Goal: Information Seeking & Learning: Learn about a topic

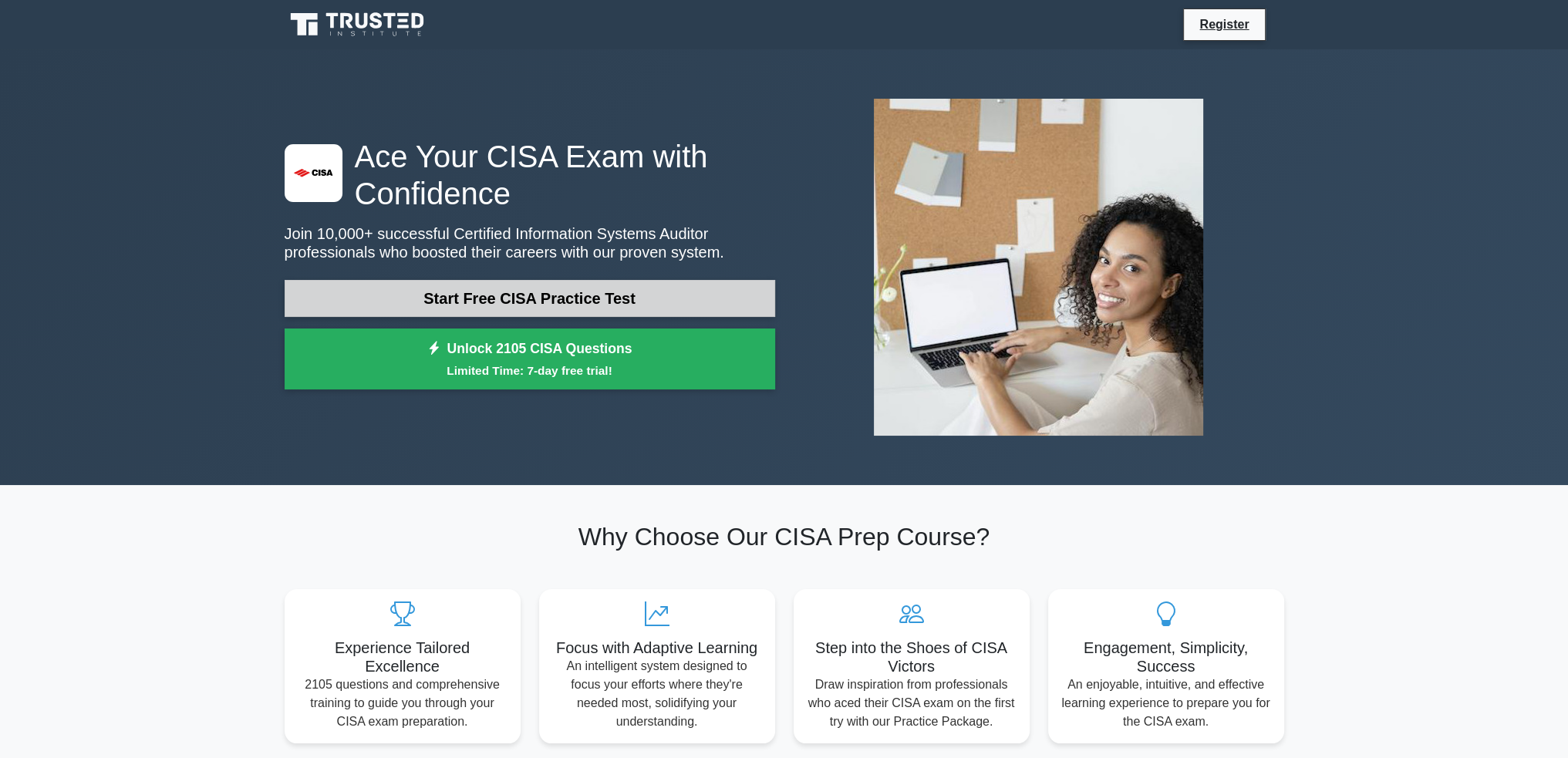
click at [586, 302] on link "Start Free CISA Practice Test" at bounding box center [529, 299] width 490 height 37
click at [509, 290] on link "Start Free CISA Practice Test" at bounding box center [529, 299] width 490 height 37
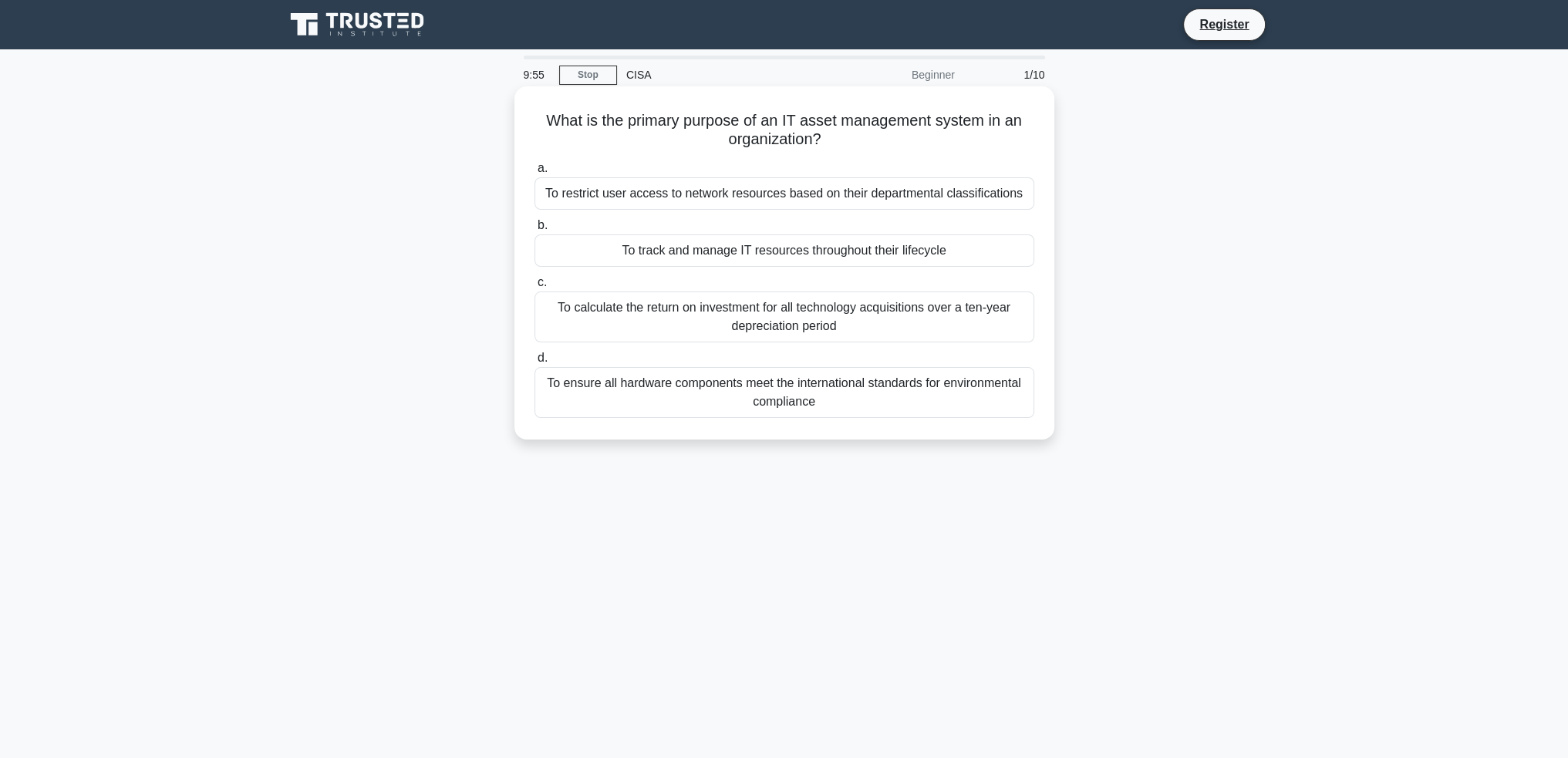
drag, startPoint x: 824, startPoint y: 135, endPoint x: 583, endPoint y: 126, distance: 241.2
click at [554, 121] on h5 "What is the primary purpose of an IT asset management system in an organization…" at bounding box center [784, 130] width 503 height 38
click at [913, 175] on label "a. To restrict user access to network resources based on their departmental cla…" at bounding box center [784, 184] width 499 height 51
click at [534, 173] on input "a. To restrict user access to network resources based on their departmental cla…" at bounding box center [534, 168] width 0 height 10
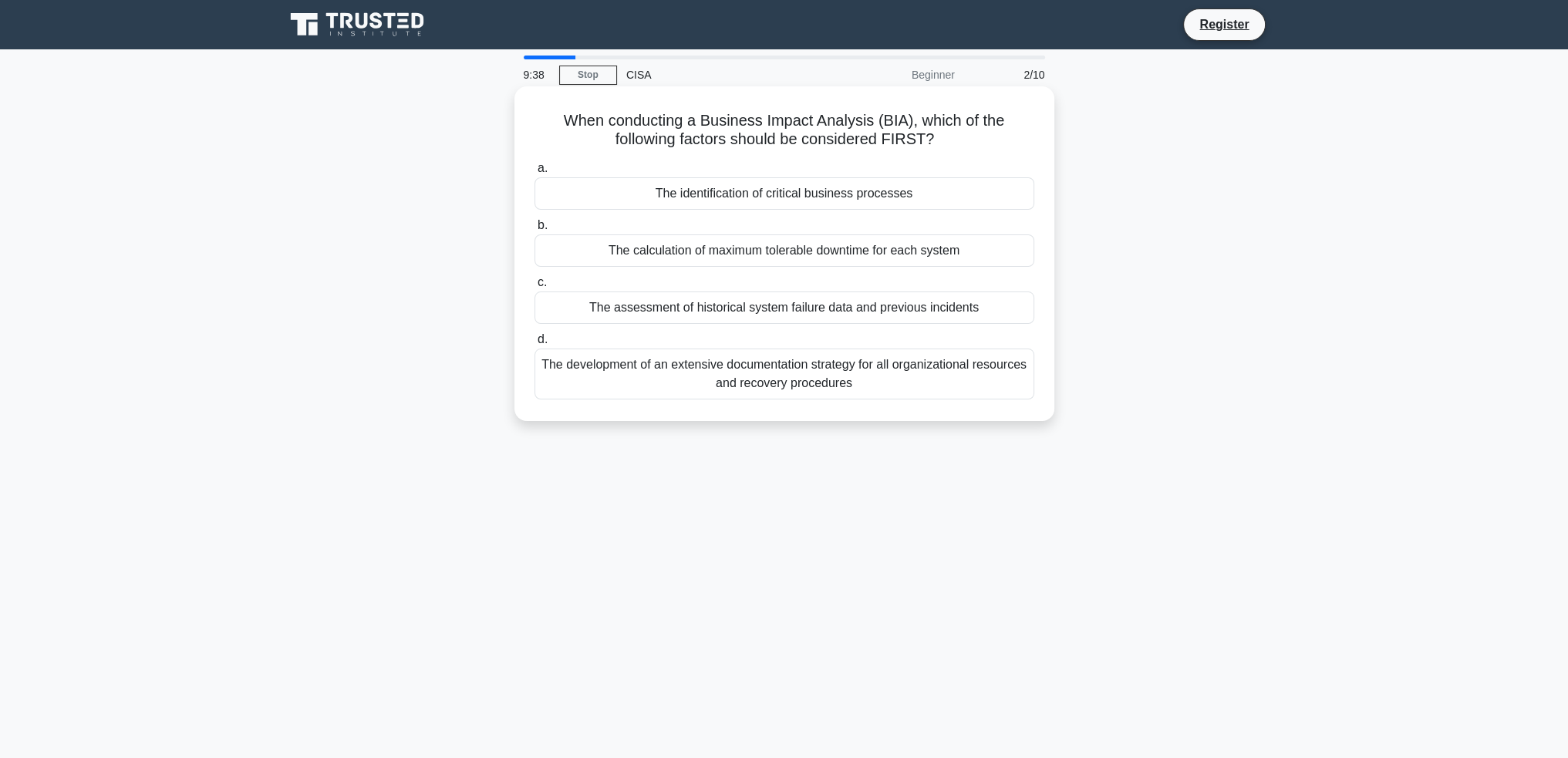
click at [744, 193] on div "The identification of critical business processes" at bounding box center [784, 193] width 499 height 33
click at [534, 173] on input "a. The identification of critical business processes" at bounding box center [534, 168] width 0 height 10
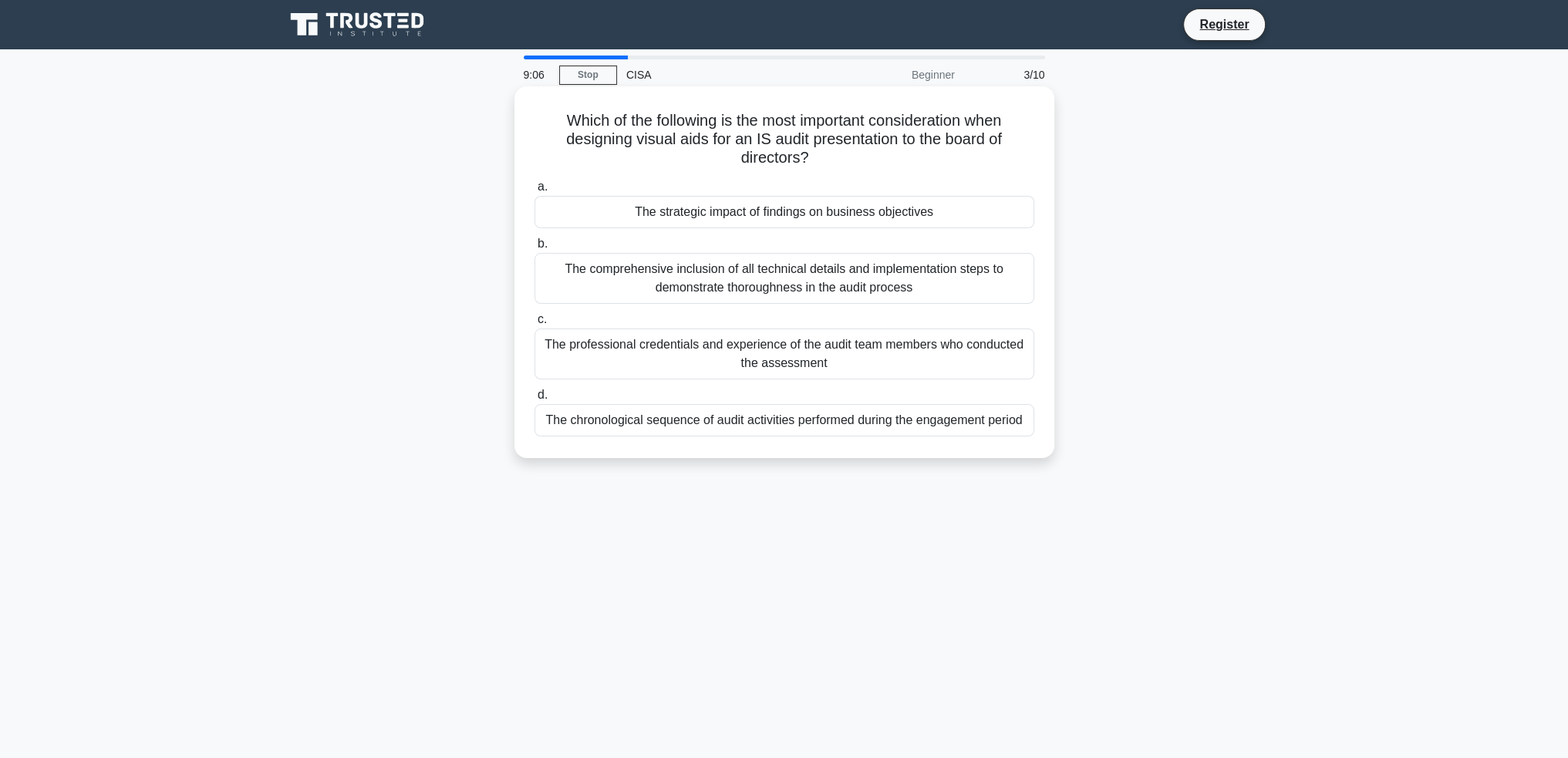
click at [804, 219] on div "The strategic impact of findings on business objectives" at bounding box center [784, 212] width 499 height 33
click at [534, 192] on input "a. The strategic impact of findings on business objectives" at bounding box center [534, 187] width 0 height 10
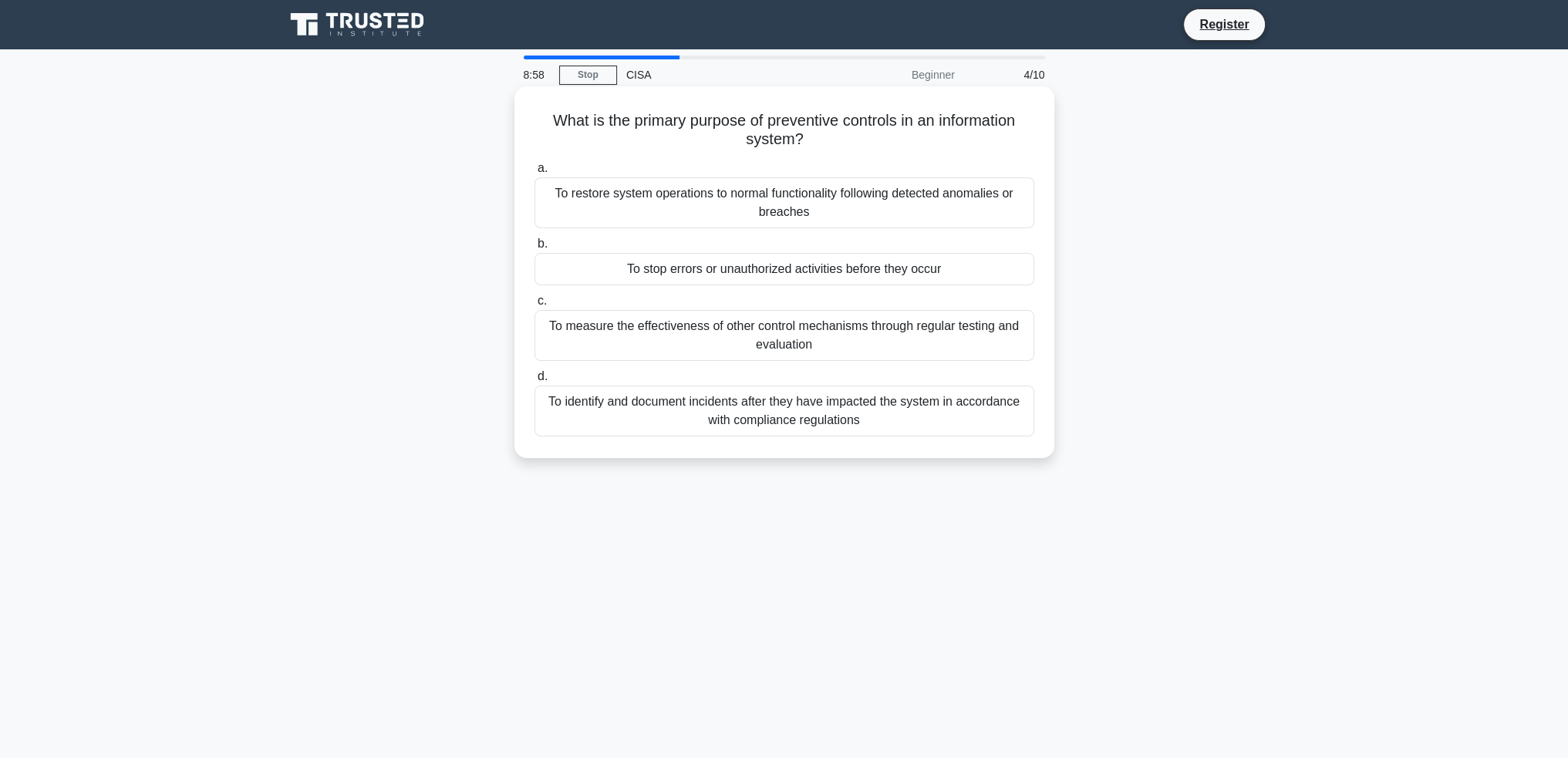
click at [829, 268] on div "To stop errors or unauthorized activities before they occur" at bounding box center [784, 269] width 499 height 33
click at [534, 249] on input "b. To stop errors or unauthorized activities before they occur" at bounding box center [534, 244] width 0 height 10
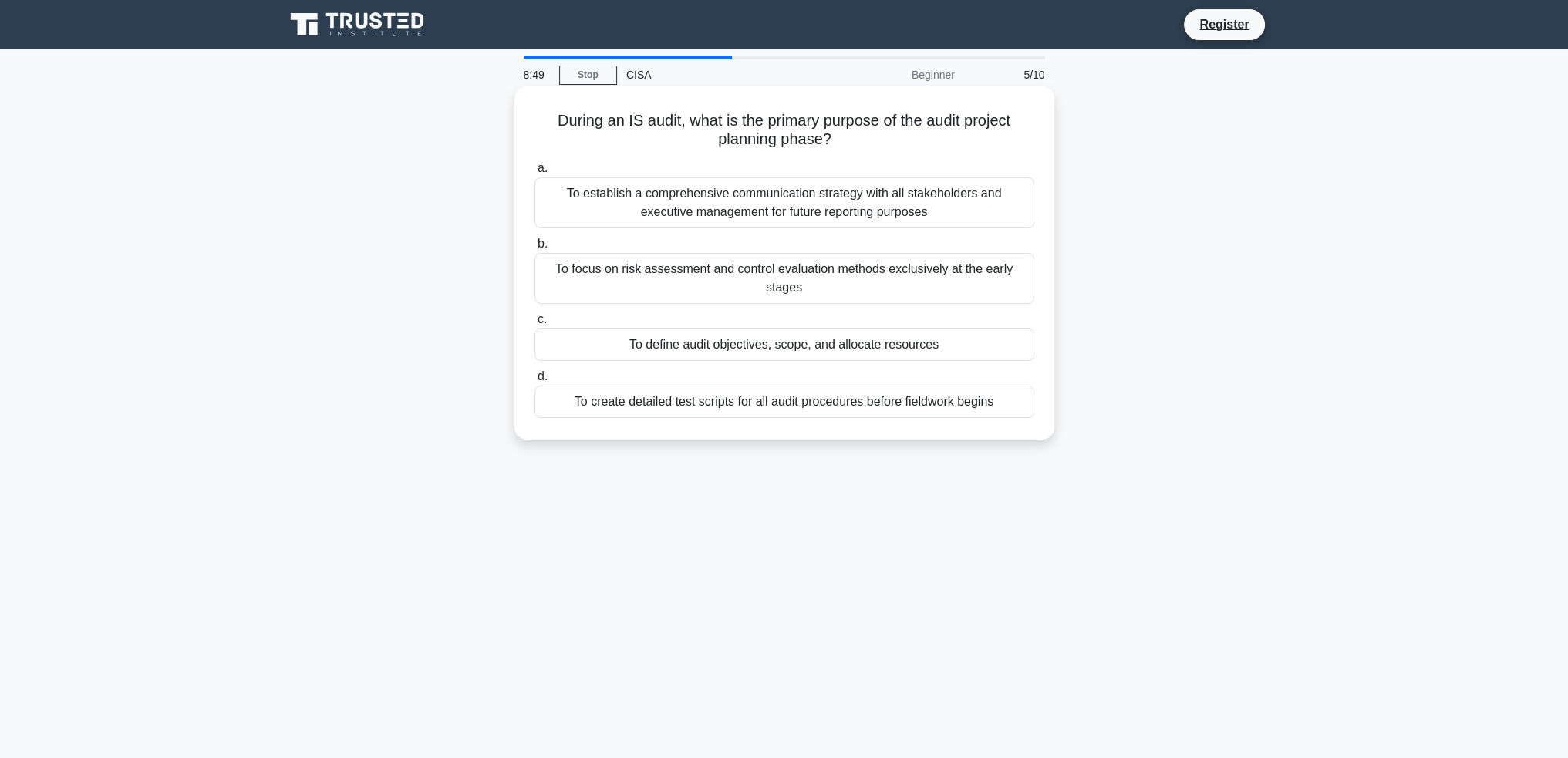
click at [750, 203] on div "To establish a comprehensive communication strategy with all stakeholders and e…" at bounding box center [784, 203] width 499 height 51
click at [534, 173] on input "a. To establish a comprehensive communication strategy with all stakeholders an…" at bounding box center [534, 168] width 0 height 10
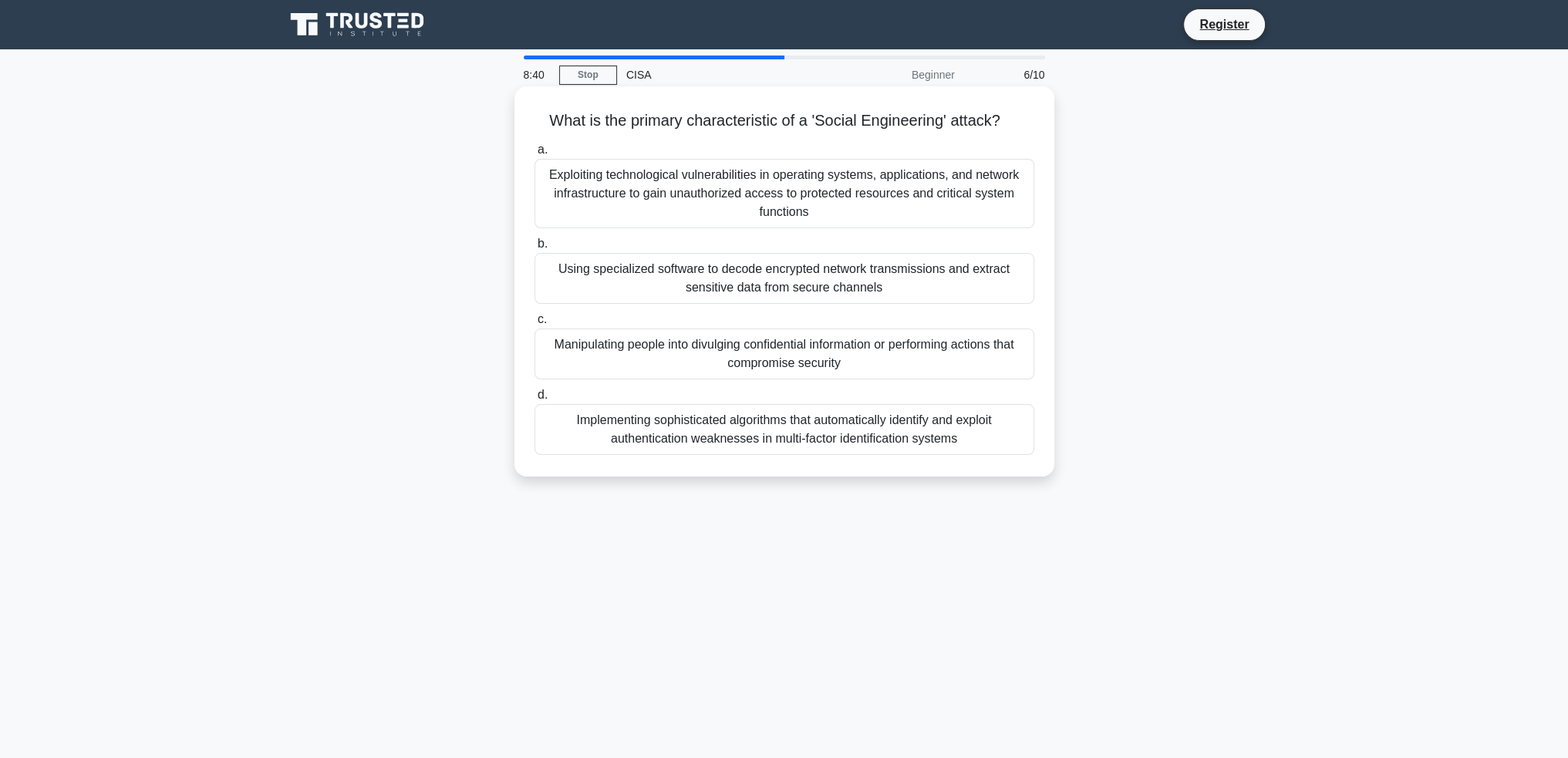
click at [780, 360] on div "Manipulating people into divulging confidential information or performing actio…" at bounding box center [784, 354] width 499 height 51
click at [534, 324] on input "c. Manipulating people into divulging confidential information or performing ac…" at bounding box center [534, 319] width 0 height 10
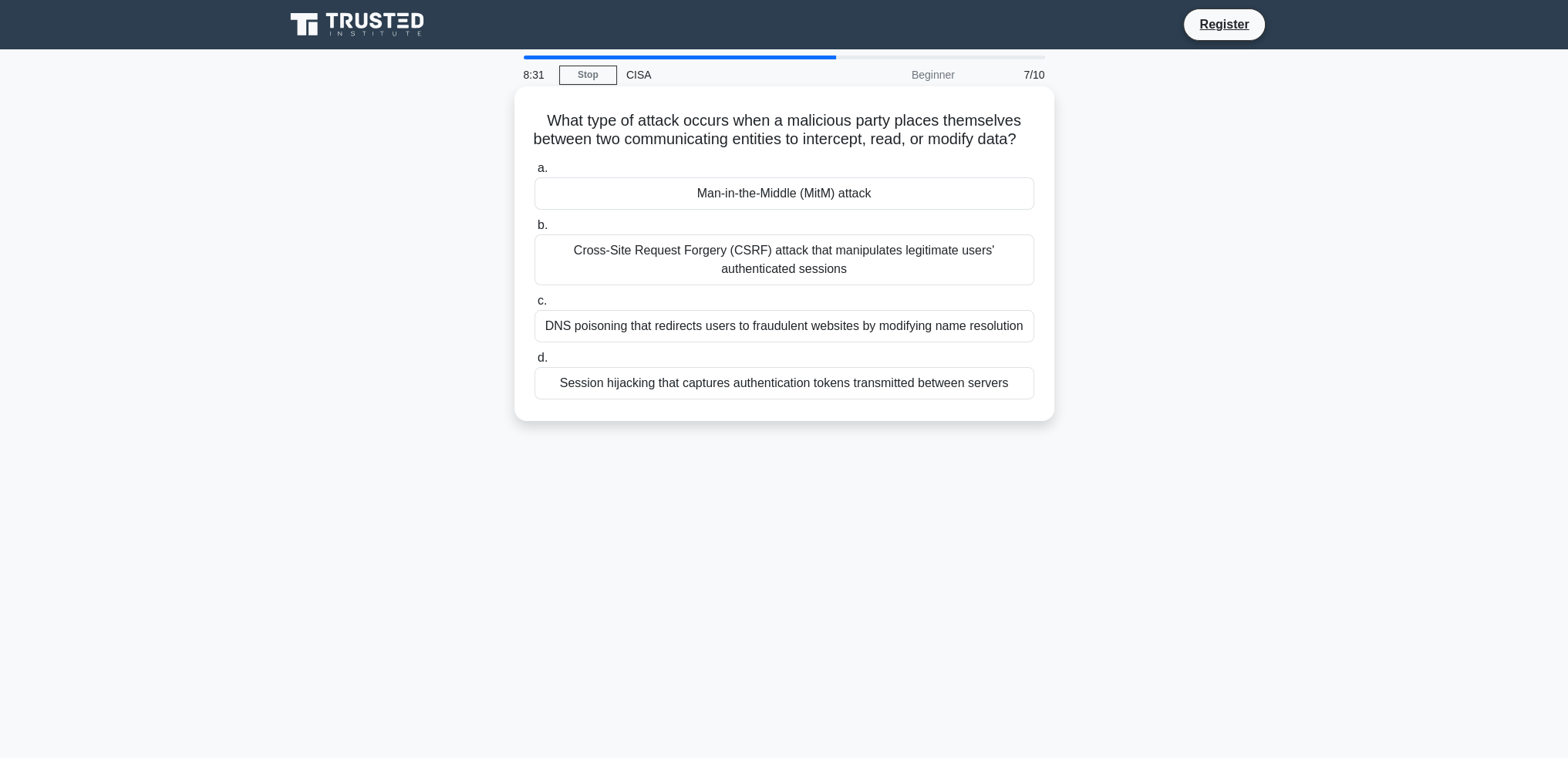
click at [806, 210] on div "Man-in-the-Middle (MitM) attack" at bounding box center [784, 193] width 499 height 33
click at [534, 173] on input "a. Man-in-the-Middle (MitM) attack" at bounding box center [534, 168] width 0 height 10
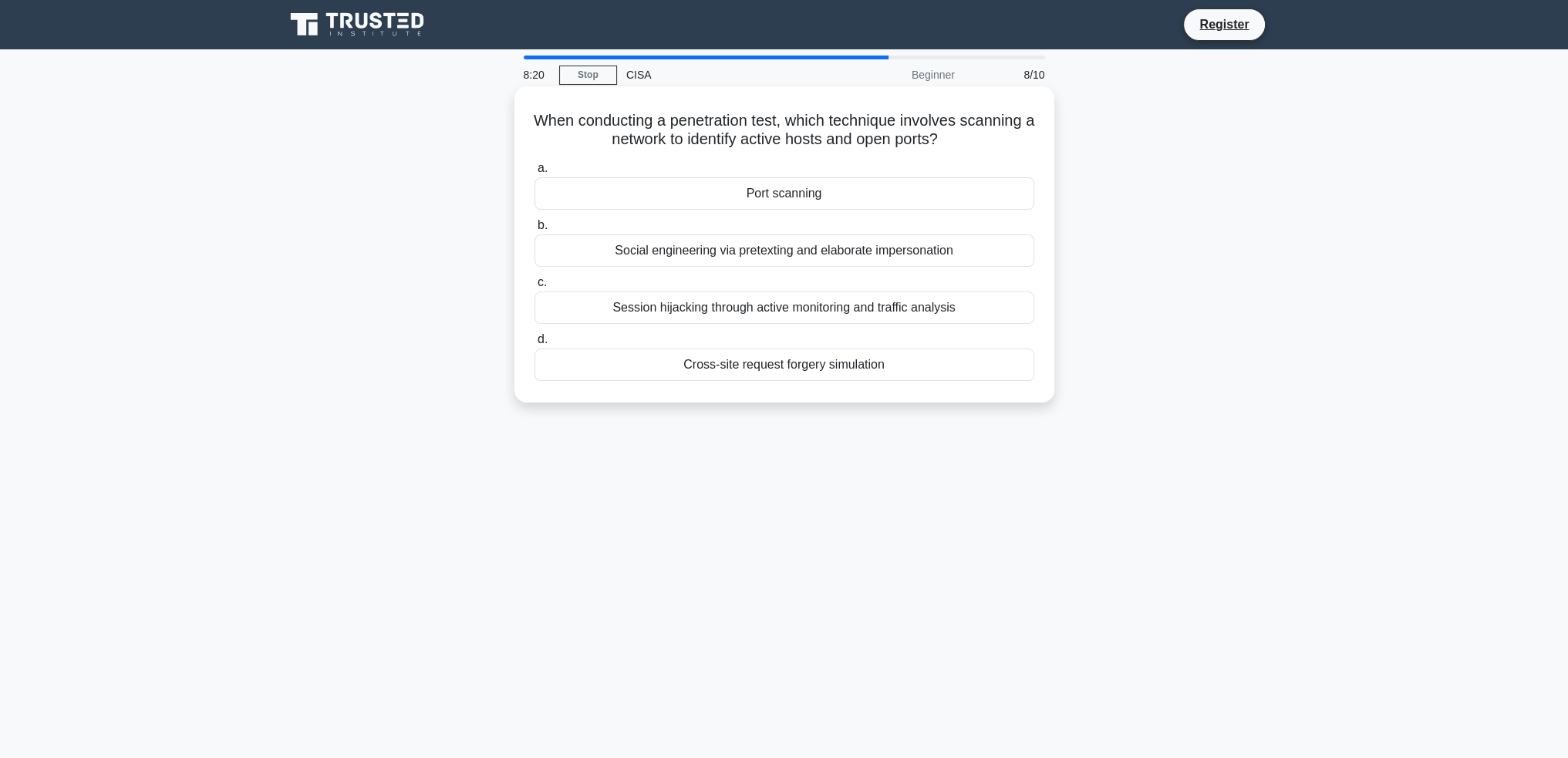
click at [787, 194] on div "Port scanning" at bounding box center [784, 193] width 499 height 33
click at [534, 173] on input "a. Port scanning" at bounding box center [534, 168] width 0 height 10
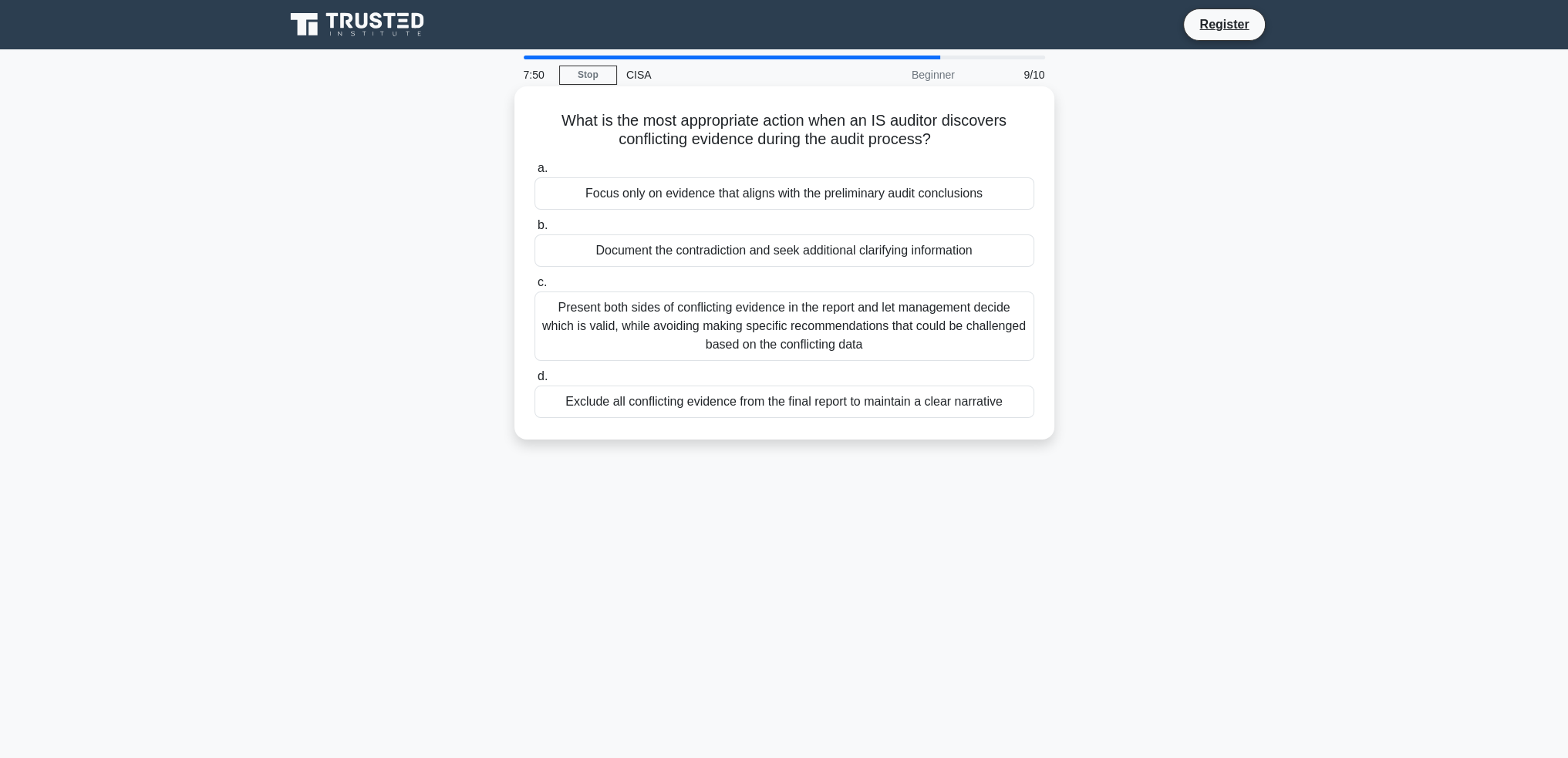
click at [774, 198] on div "Focus only on evidence that aligns with the preliminary audit conclusions" at bounding box center [784, 193] width 499 height 33
click at [534, 173] on input "a. Focus only on evidence that aligns with the preliminary audit conclusions" at bounding box center [534, 168] width 0 height 10
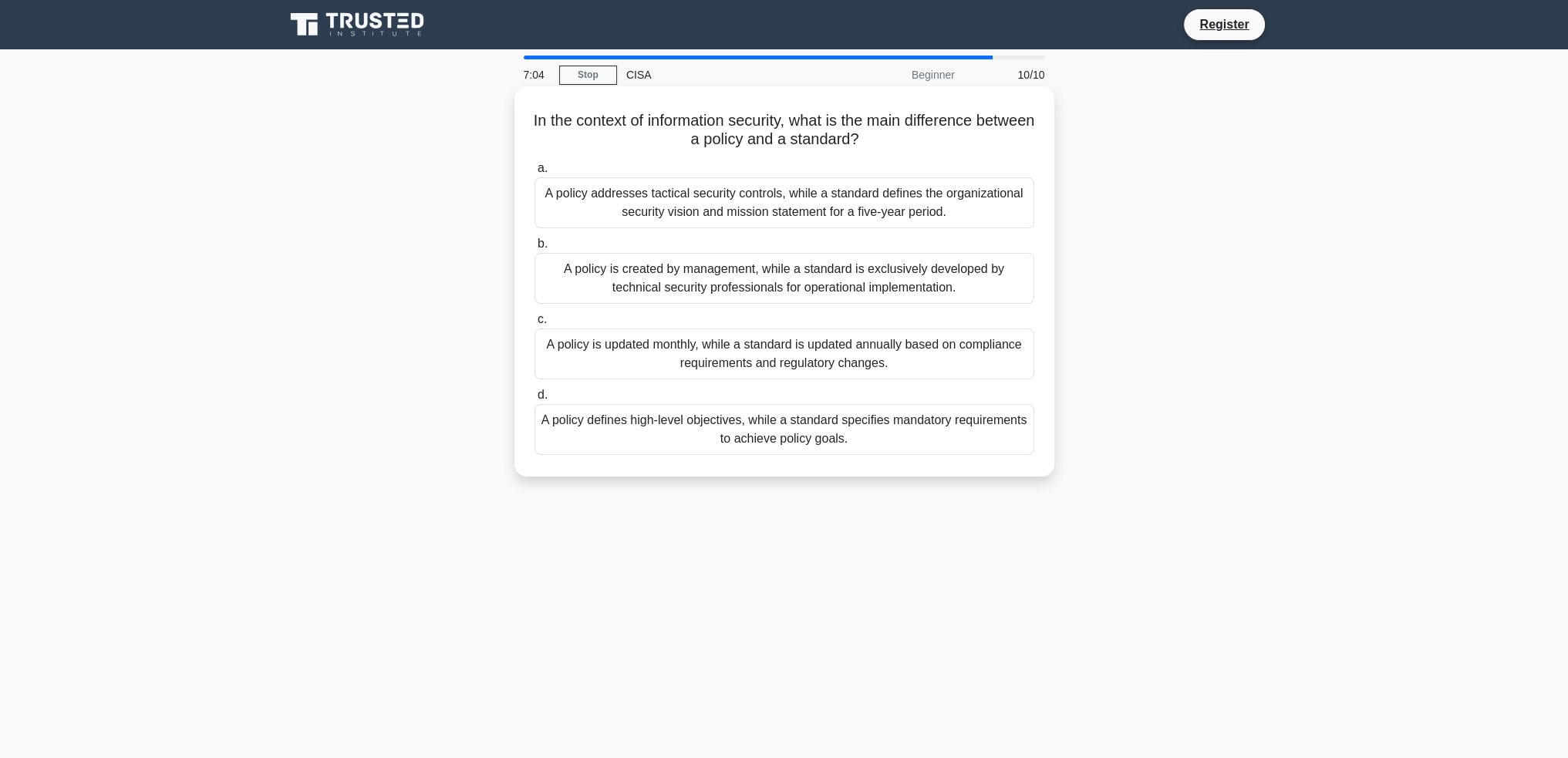
click at [784, 280] on div "A policy is created by management, while a standard is exclusively developed by…" at bounding box center [784, 278] width 499 height 51
click at [534, 249] on input "b. A policy is created by management, while a standard is exclusively developed…" at bounding box center [534, 244] width 0 height 10
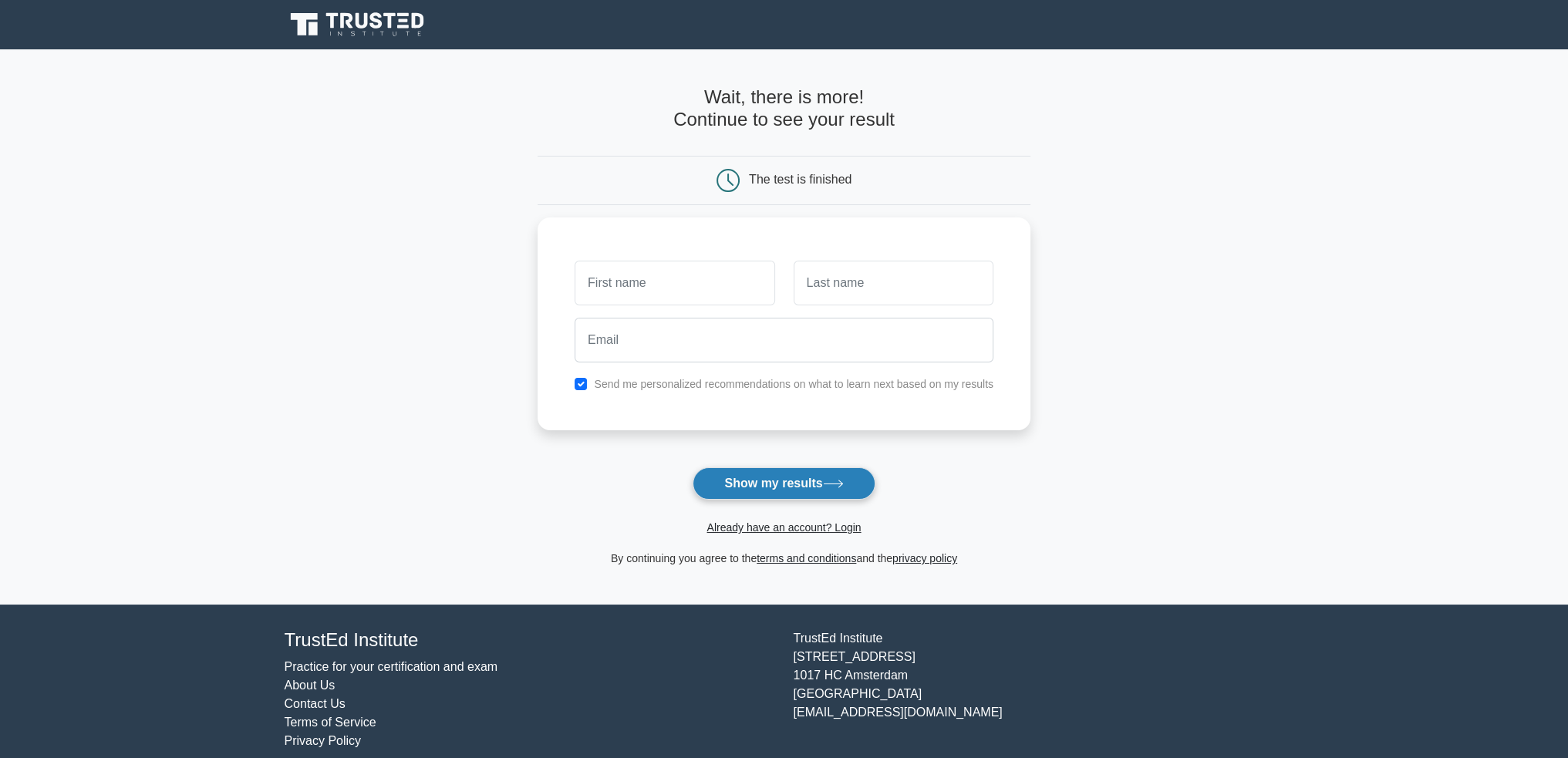
click at [790, 484] on button "Show my results" at bounding box center [784, 484] width 182 height 33
click at [644, 293] on input "text" at bounding box center [674, 279] width 200 height 45
click at [642, 285] on input "text" at bounding box center [674, 279] width 200 height 45
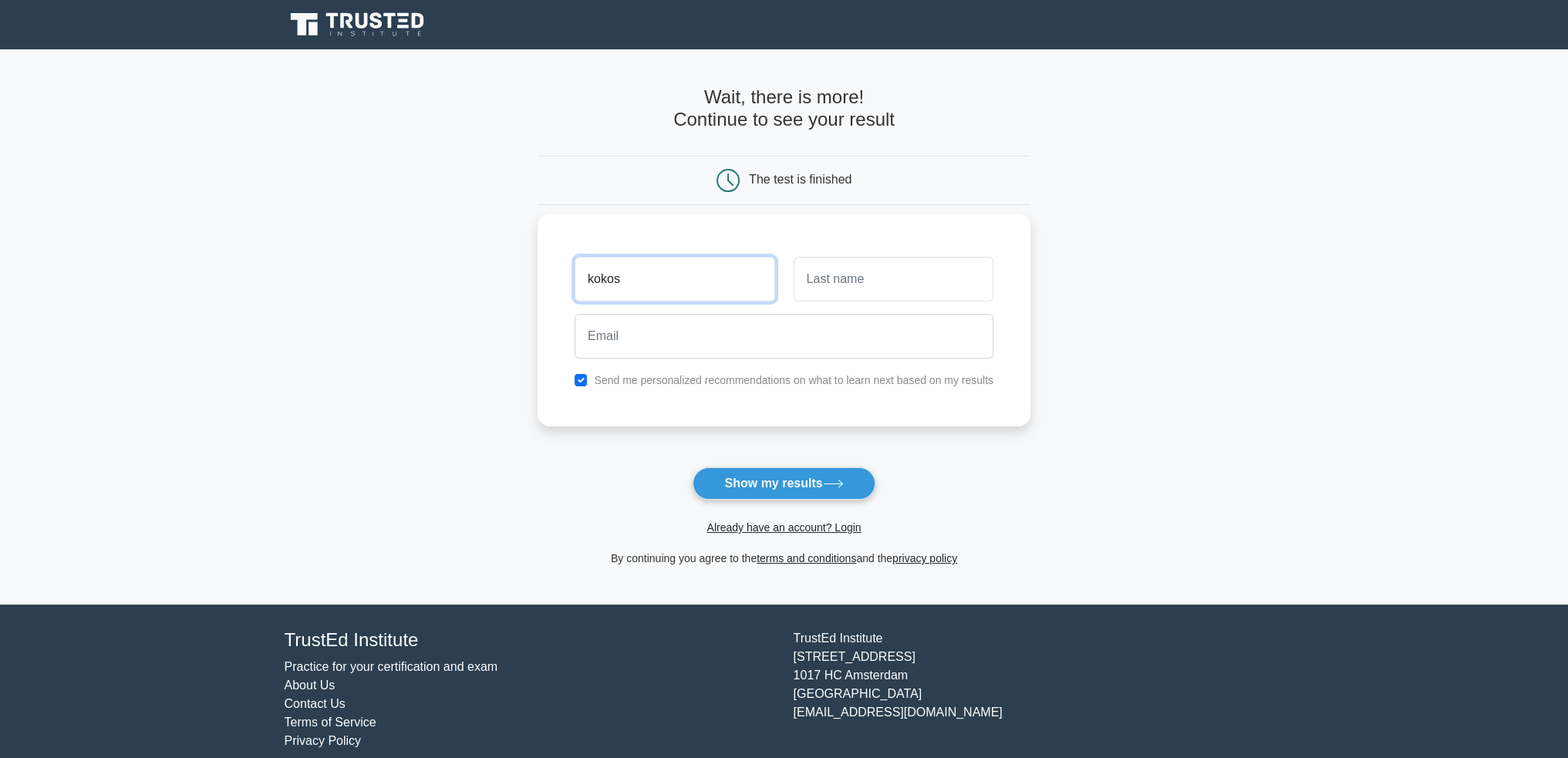
type input "kokos"
click at [827, 276] on input "text" at bounding box center [894, 279] width 200 height 45
type input "kokos"
click at [706, 340] on input "email" at bounding box center [784, 336] width 418 height 45
paste input "xiwet16510@bizmud.com"
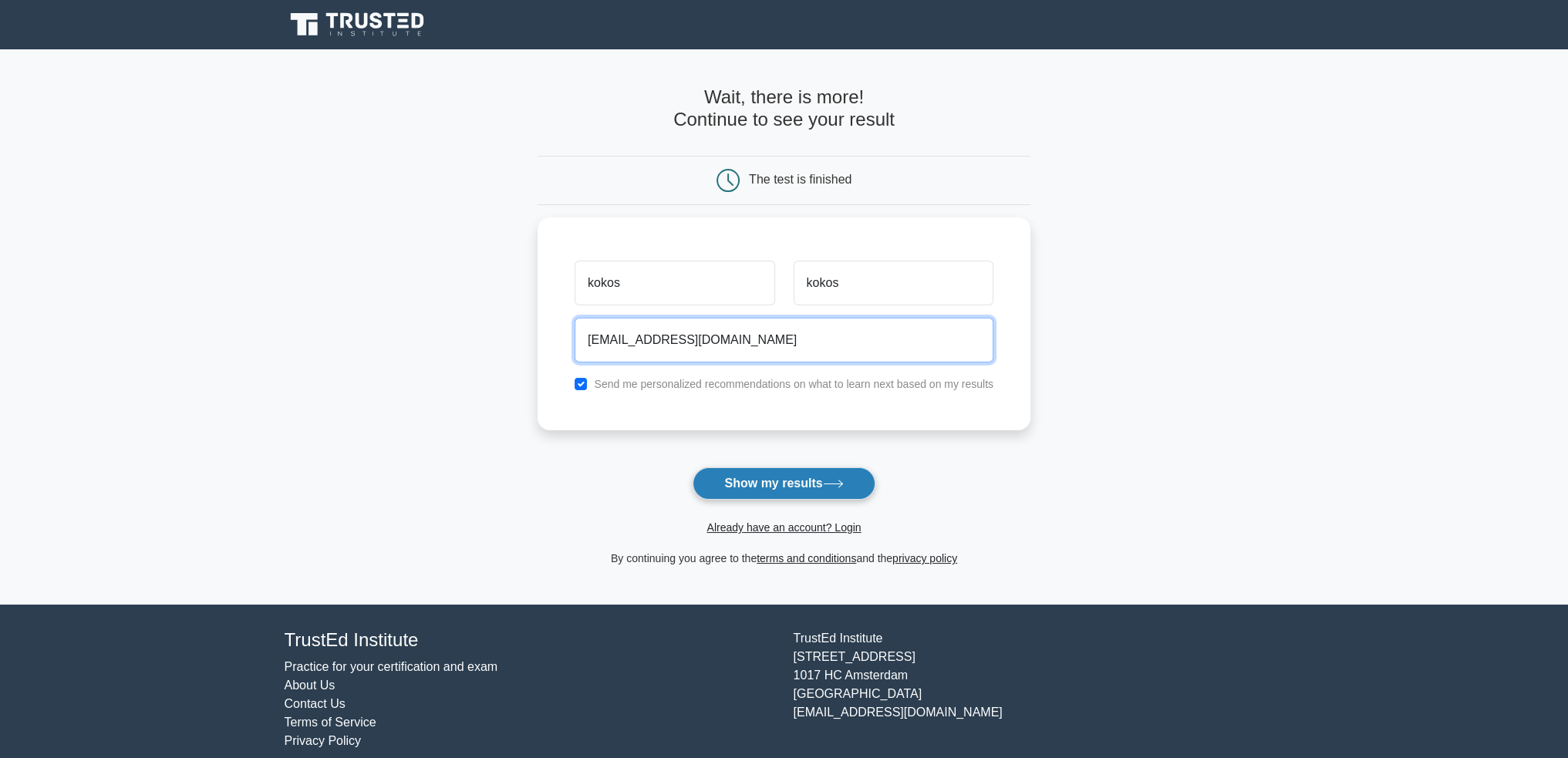
type input "xiwet16510@bizmud.com"
click at [790, 485] on button "Show my results" at bounding box center [784, 484] width 182 height 33
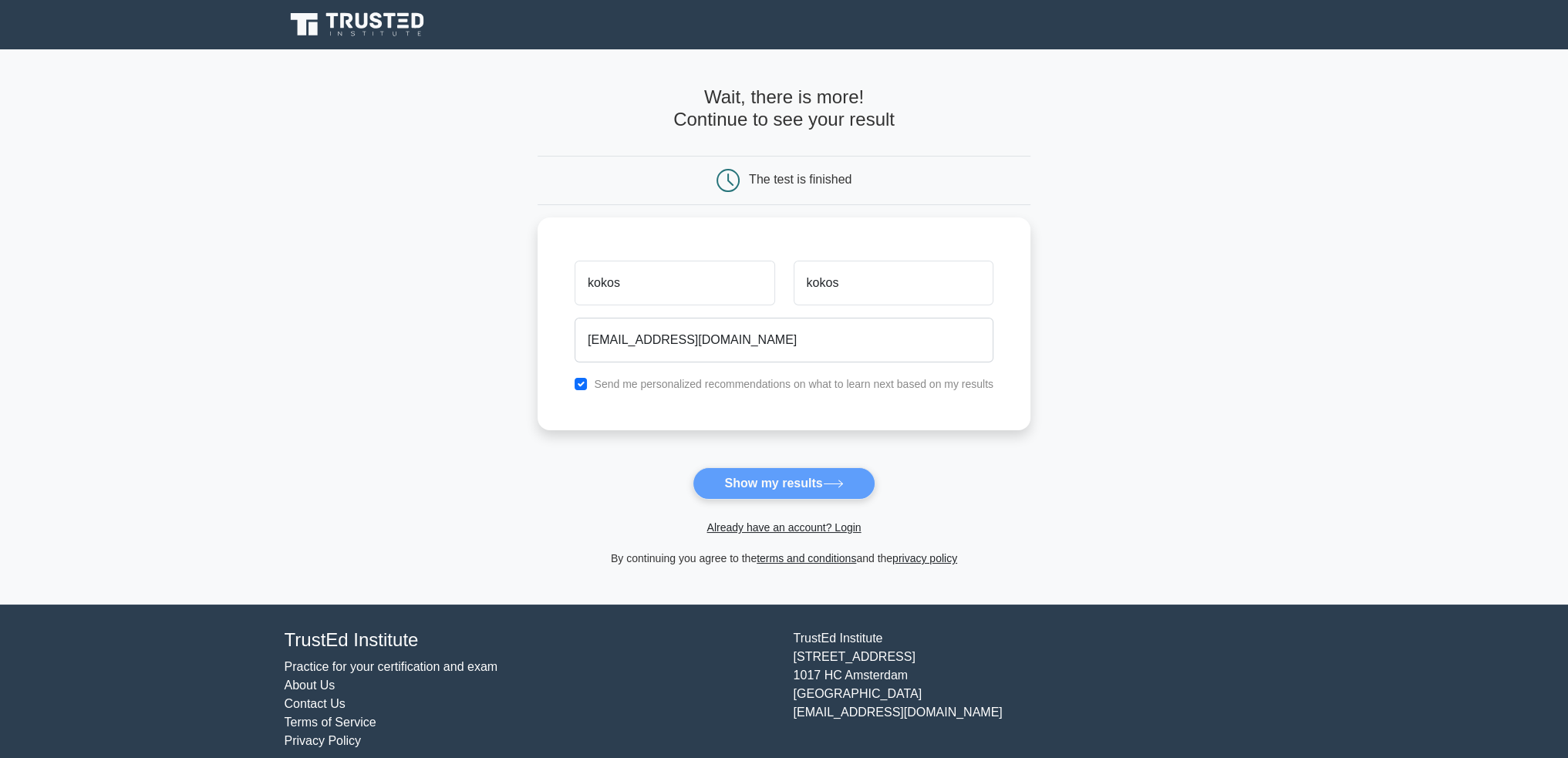
click at [774, 487] on form "Wait, there is more! Continue to see your result The test is finished kokos kok…" at bounding box center [784, 327] width 493 height 481
click at [809, 485] on form "Wait, there is more! Continue to see your result The test is finished kokos kok…" at bounding box center [784, 327] width 493 height 481
click at [790, 486] on form "Wait, there is more! Continue to see your result The test is finished kokos kok…" at bounding box center [784, 327] width 493 height 481
click at [791, 484] on form "Wait, there is more! Continue to see your result The test is finished kokos kok…" at bounding box center [784, 327] width 493 height 481
click at [779, 329] on input "xiwet16510@bizmud.com" at bounding box center [784, 336] width 418 height 45
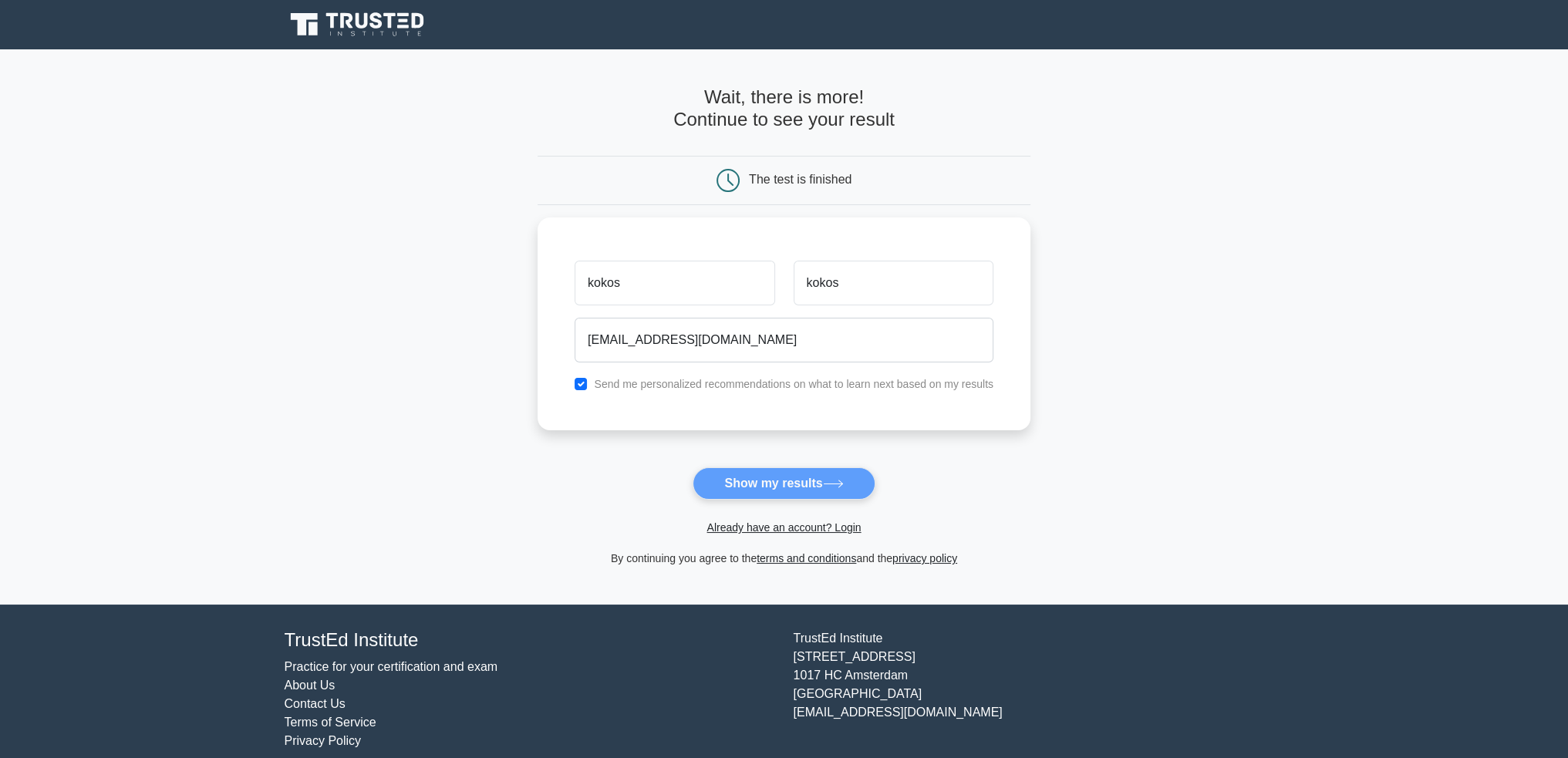
click at [814, 478] on form "Wait, there is more! Continue to see your result The test is finished kokos kok…" at bounding box center [784, 327] width 493 height 481
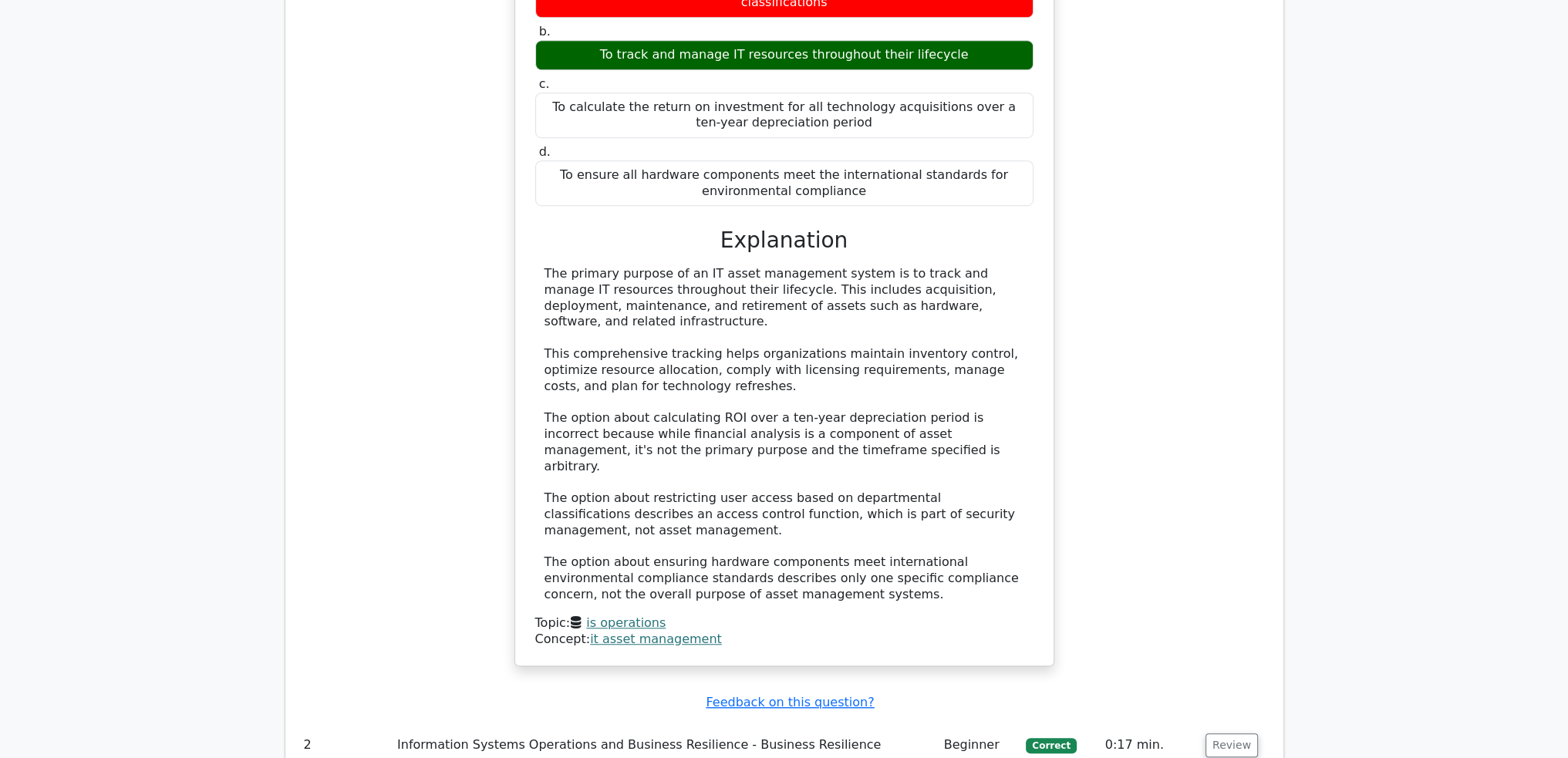
scroll to position [1775, 0]
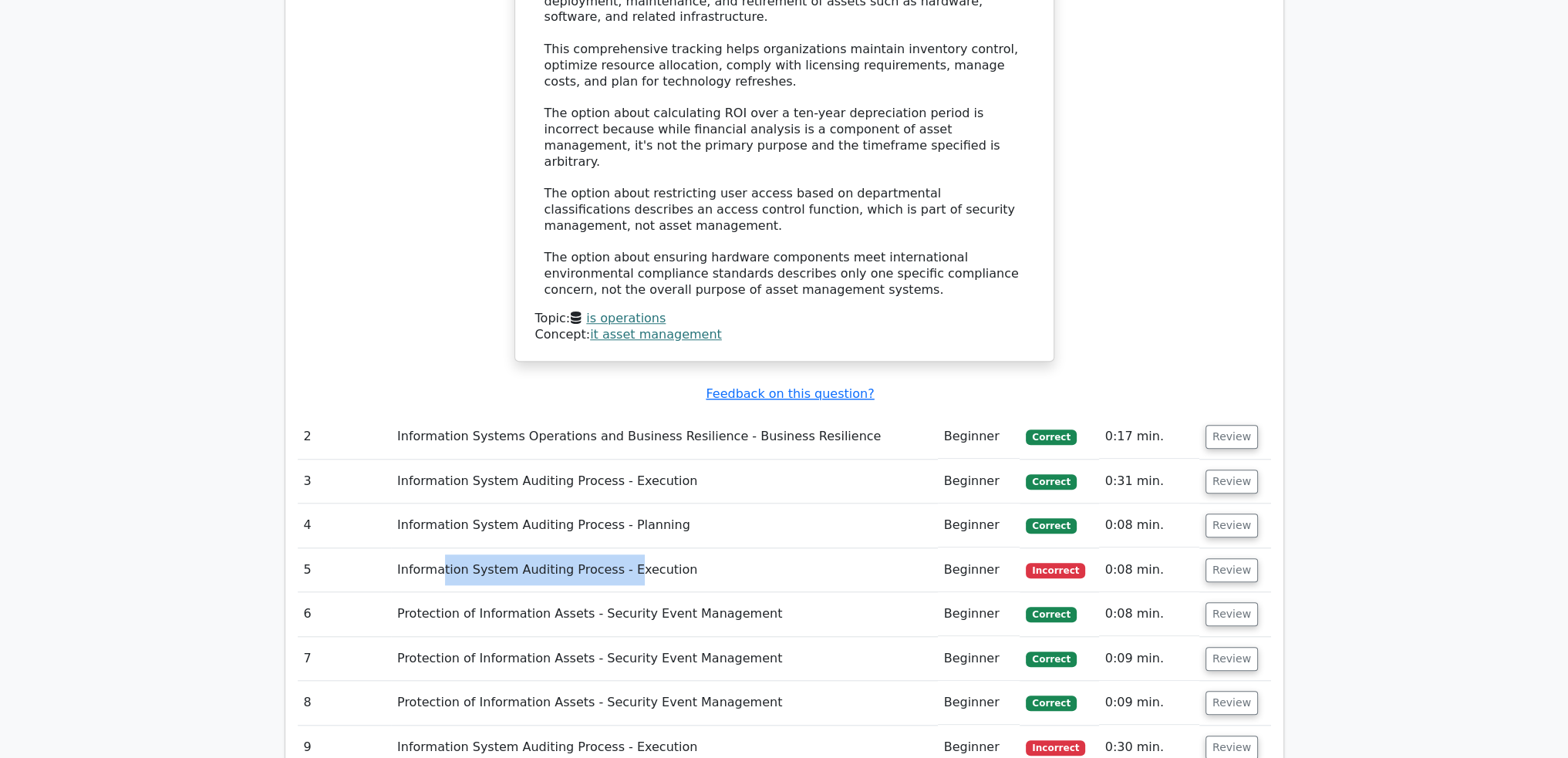
drag, startPoint x: 569, startPoint y: 458, endPoint x: 609, endPoint y: 459, distance: 40.0
click at [613, 549] on td "Information System Auditing Process - Execution" at bounding box center [664, 570] width 547 height 44
click at [1225, 559] on button "Review" at bounding box center [1231, 570] width 53 height 24
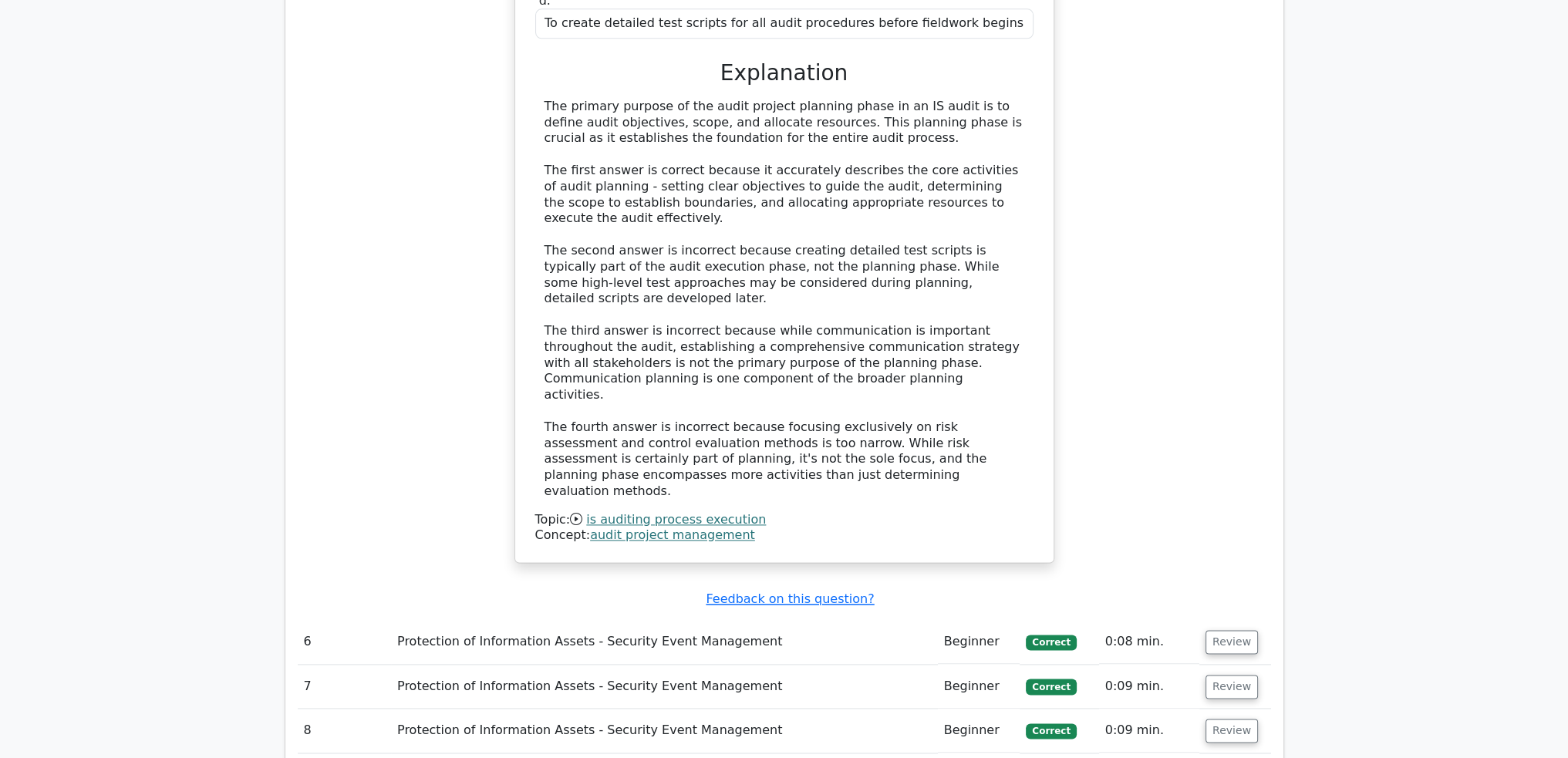
scroll to position [2700, 0]
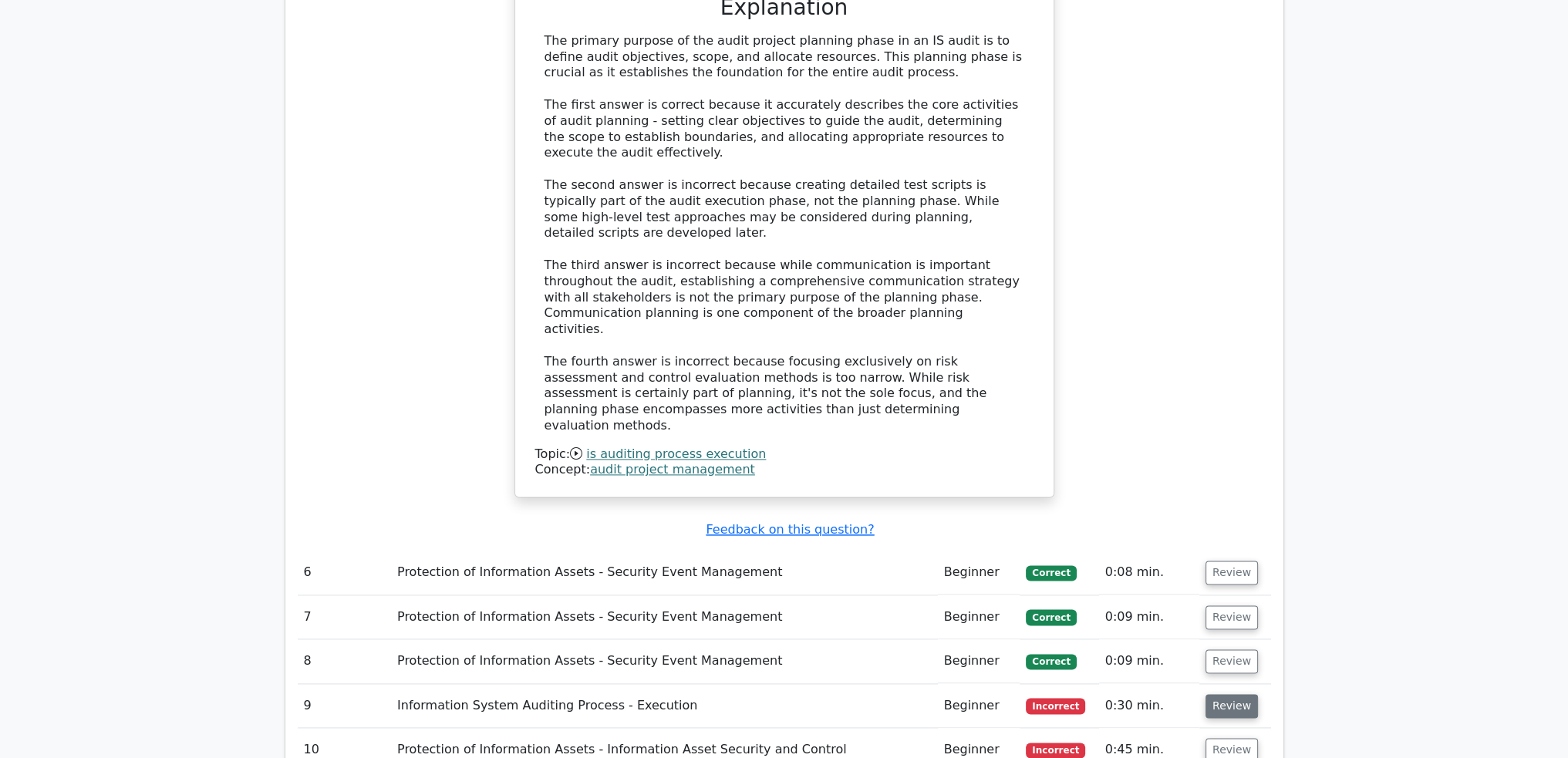
click at [1236, 695] on button "Review" at bounding box center [1231, 706] width 53 height 24
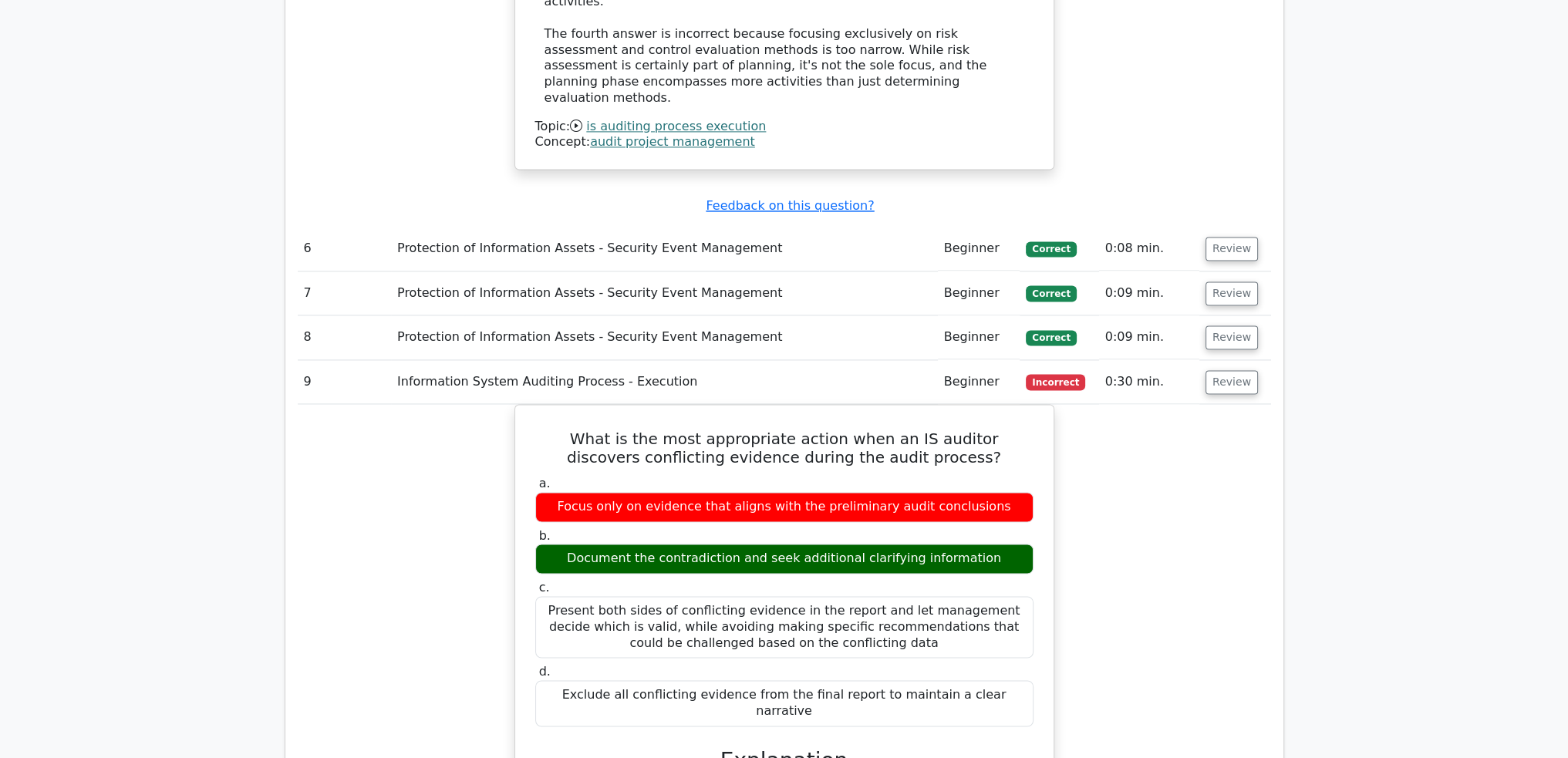
scroll to position [3085, 0]
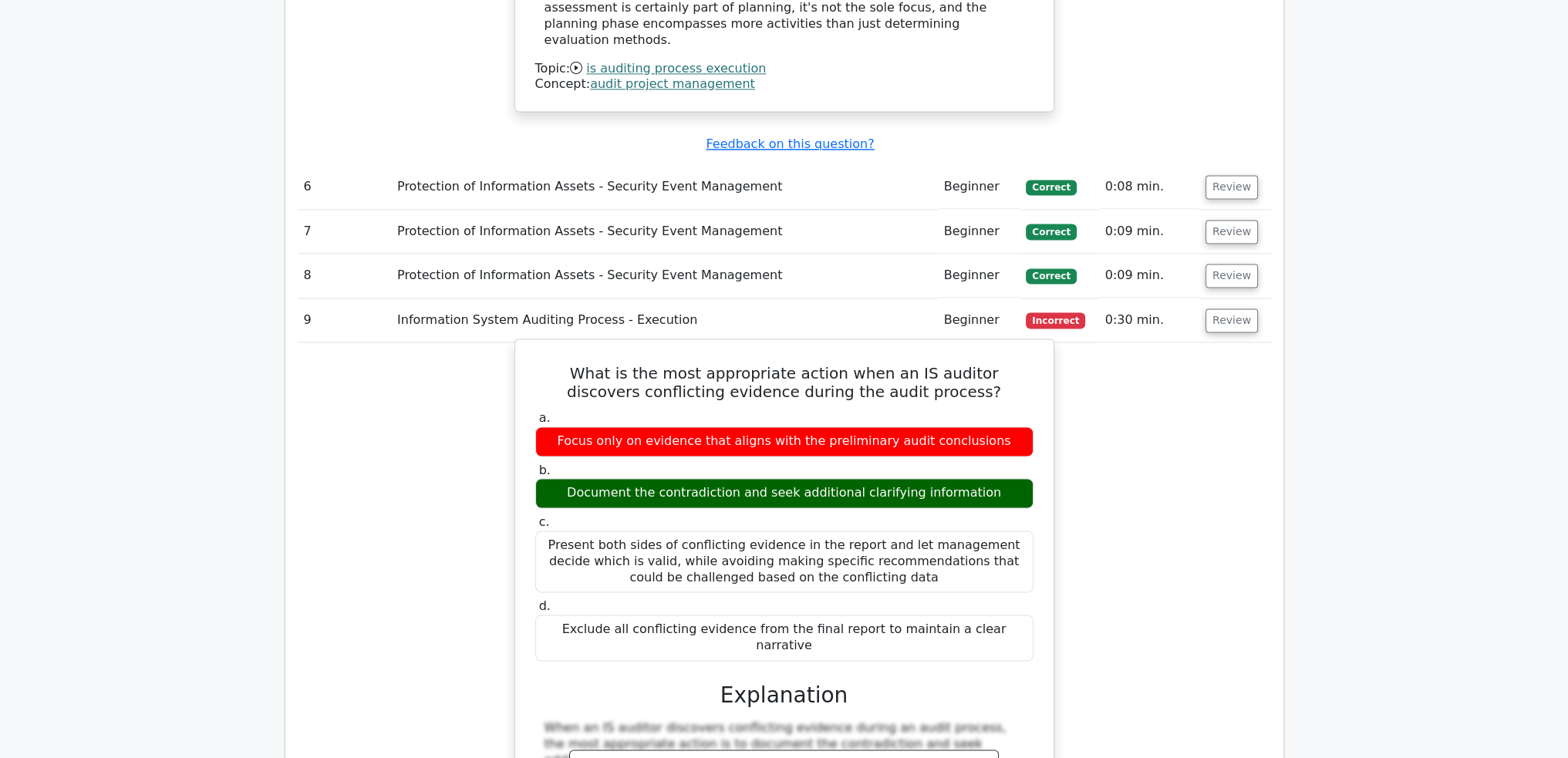
drag, startPoint x: 700, startPoint y: 316, endPoint x: 740, endPoint y: 320, distance: 40.2
click at [740, 479] on div "Document the contradiction and seek additional clarifying information" at bounding box center [784, 494] width 498 height 30
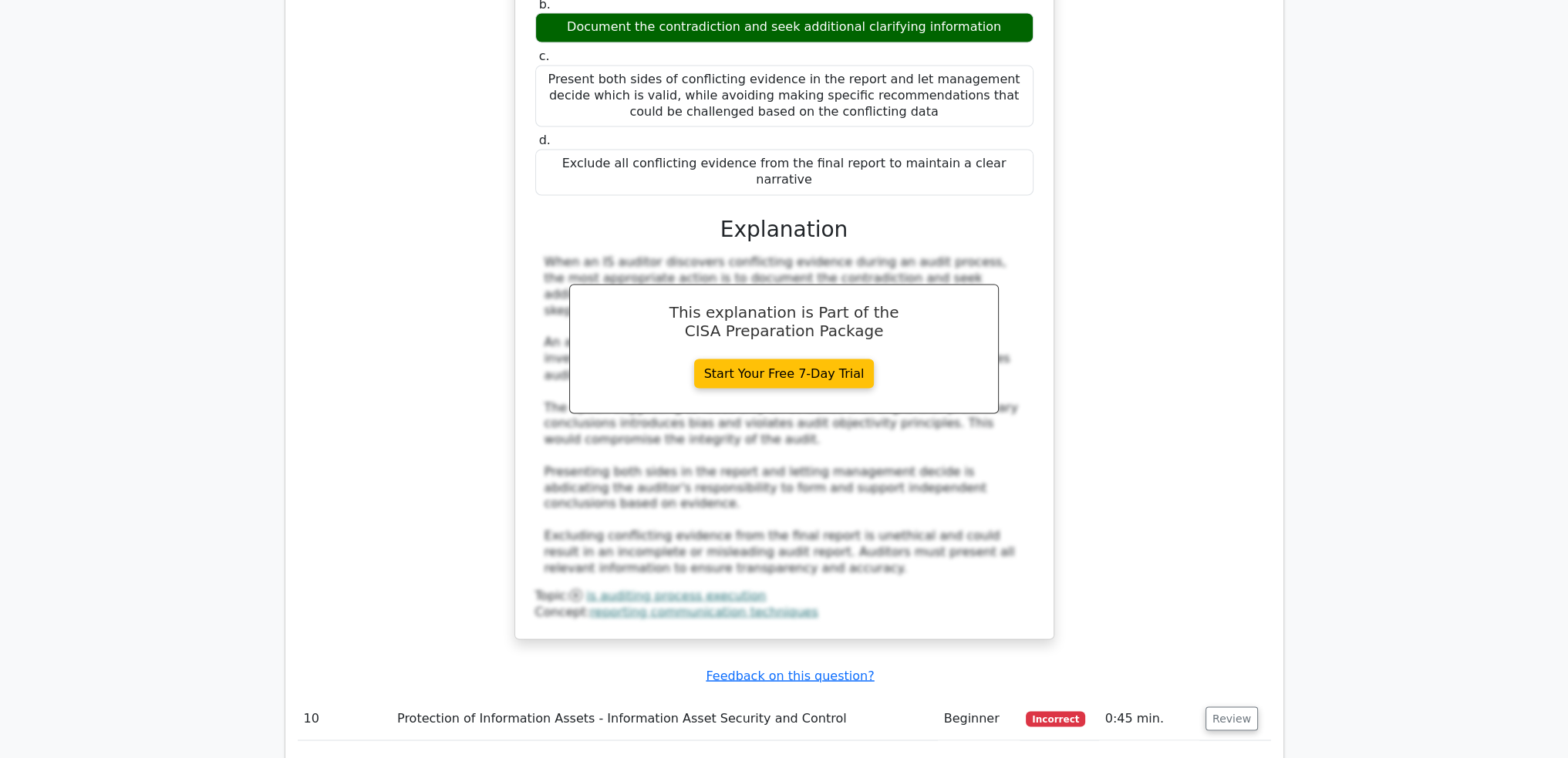
scroll to position [3471, 0]
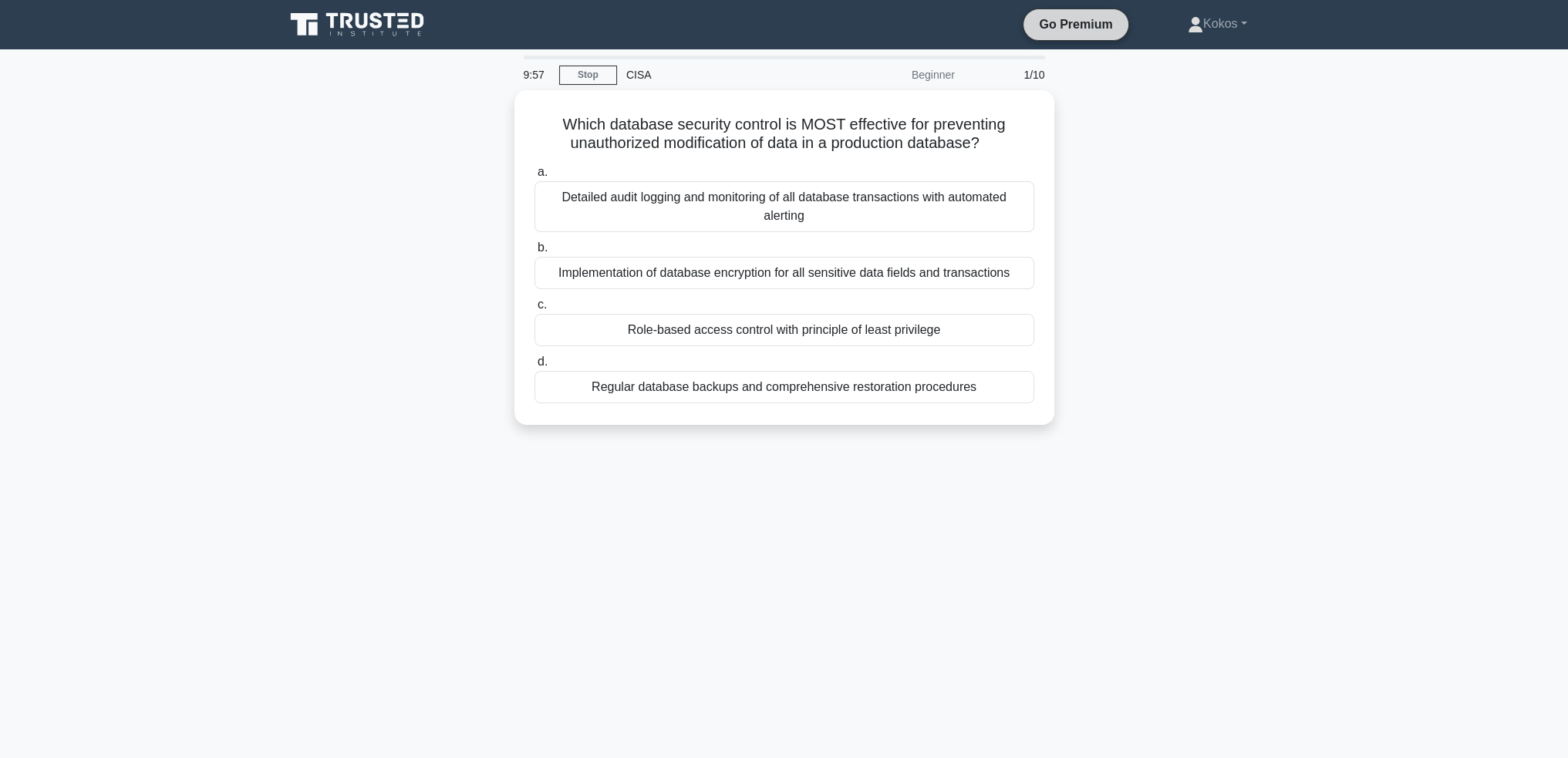
click at [1082, 24] on link "Go Premium" at bounding box center [1075, 24] width 92 height 19
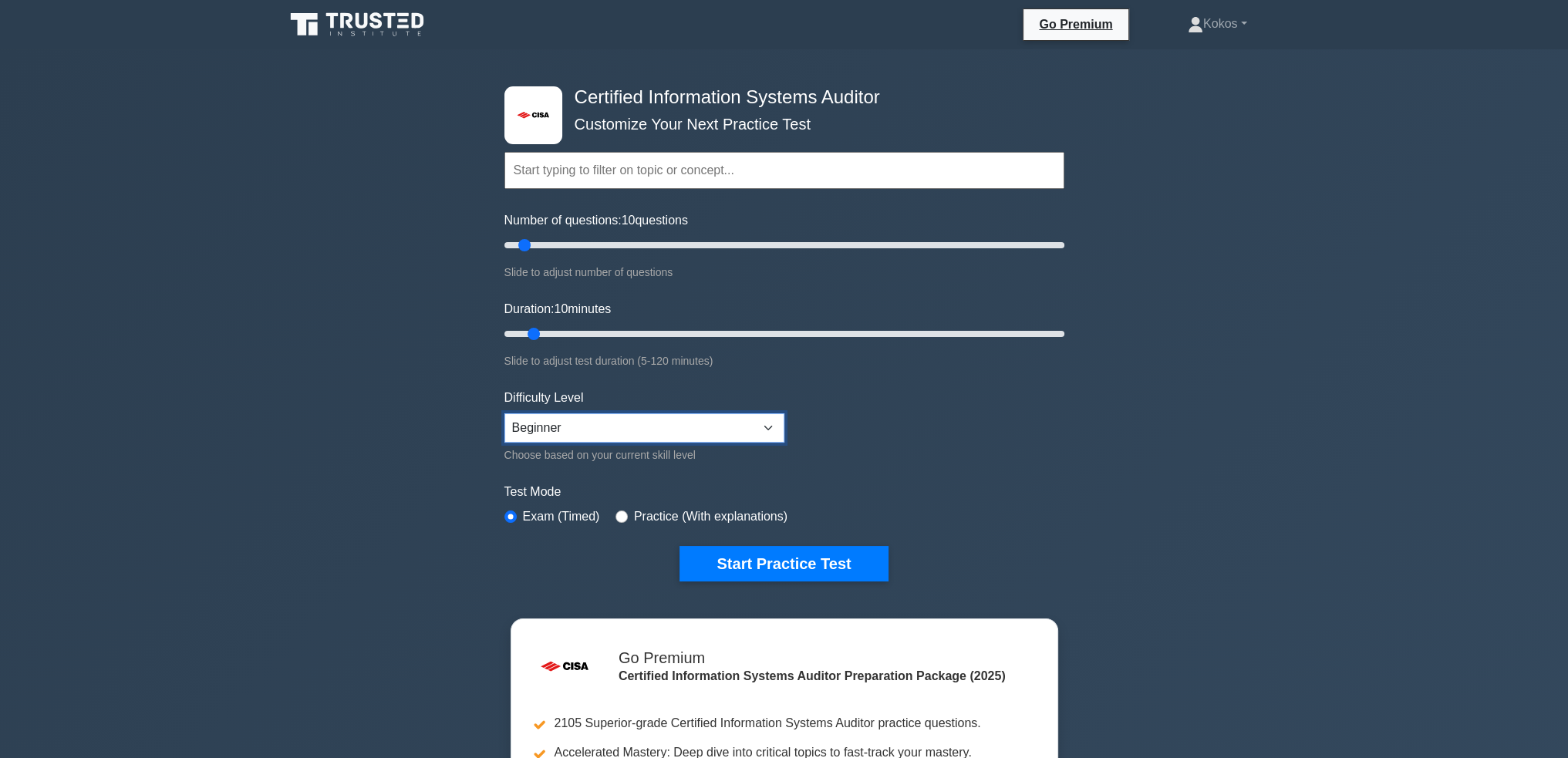
click at [659, 435] on select "Beginner Intermediate Expert" at bounding box center [644, 428] width 280 height 29
select select "expert"
click at [504, 414] on select "Beginner Intermediate Expert" at bounding box center [644, 428] width 280 height 29
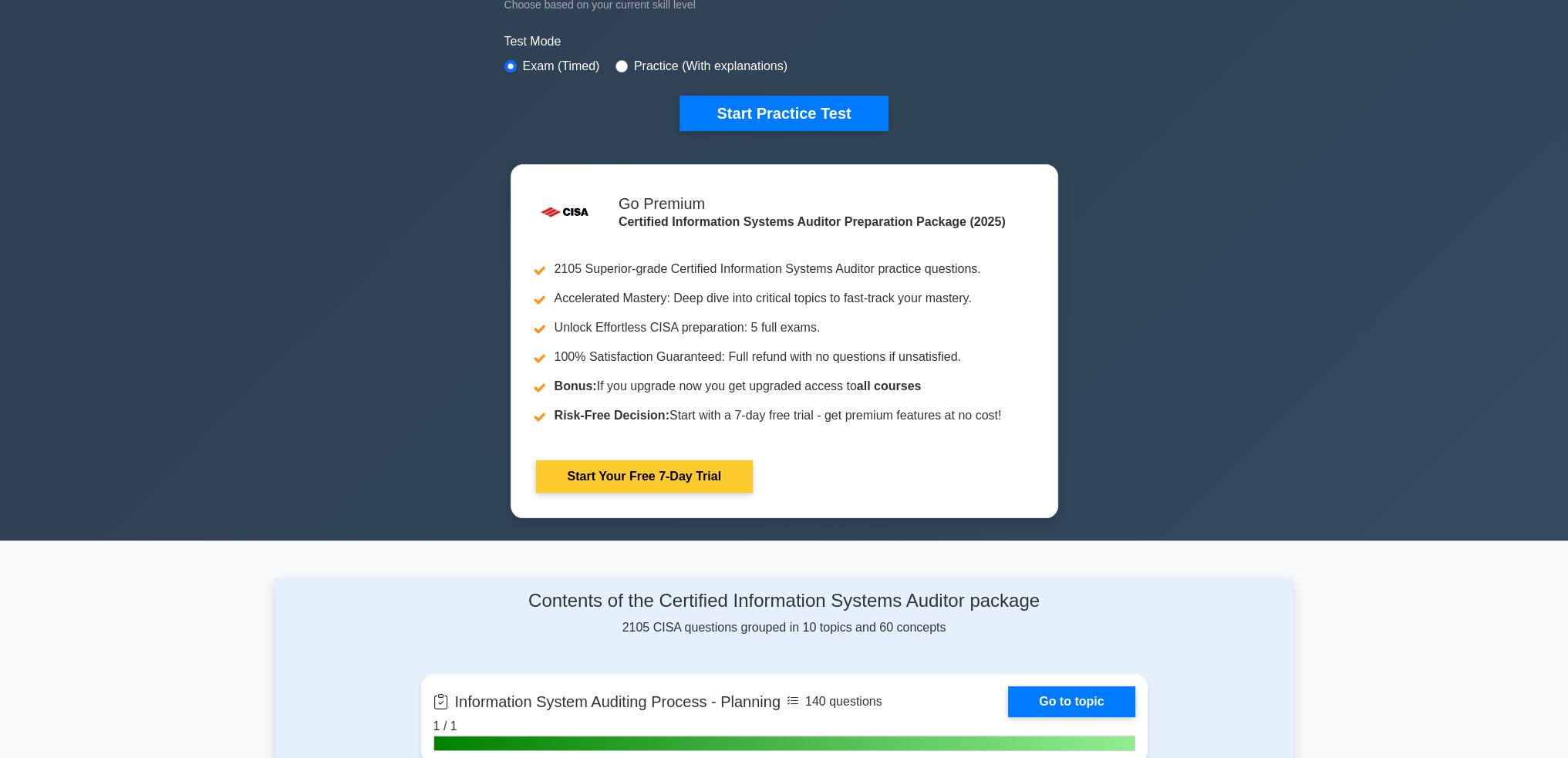
scroll to position [309, 0]
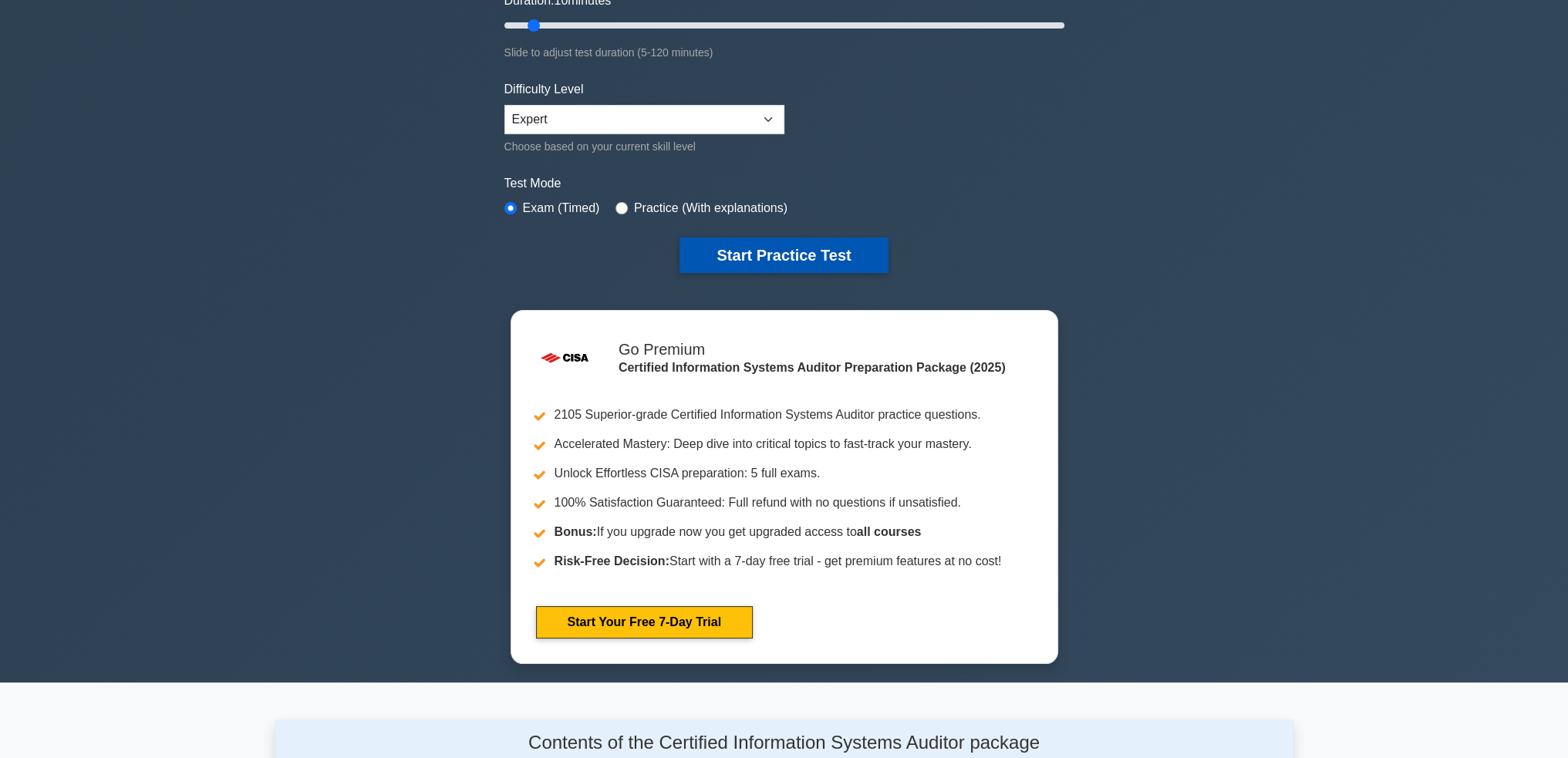
click at [828, 246] on button "Start Practice Test" at bounding box center [784, 255] width 208 height 36
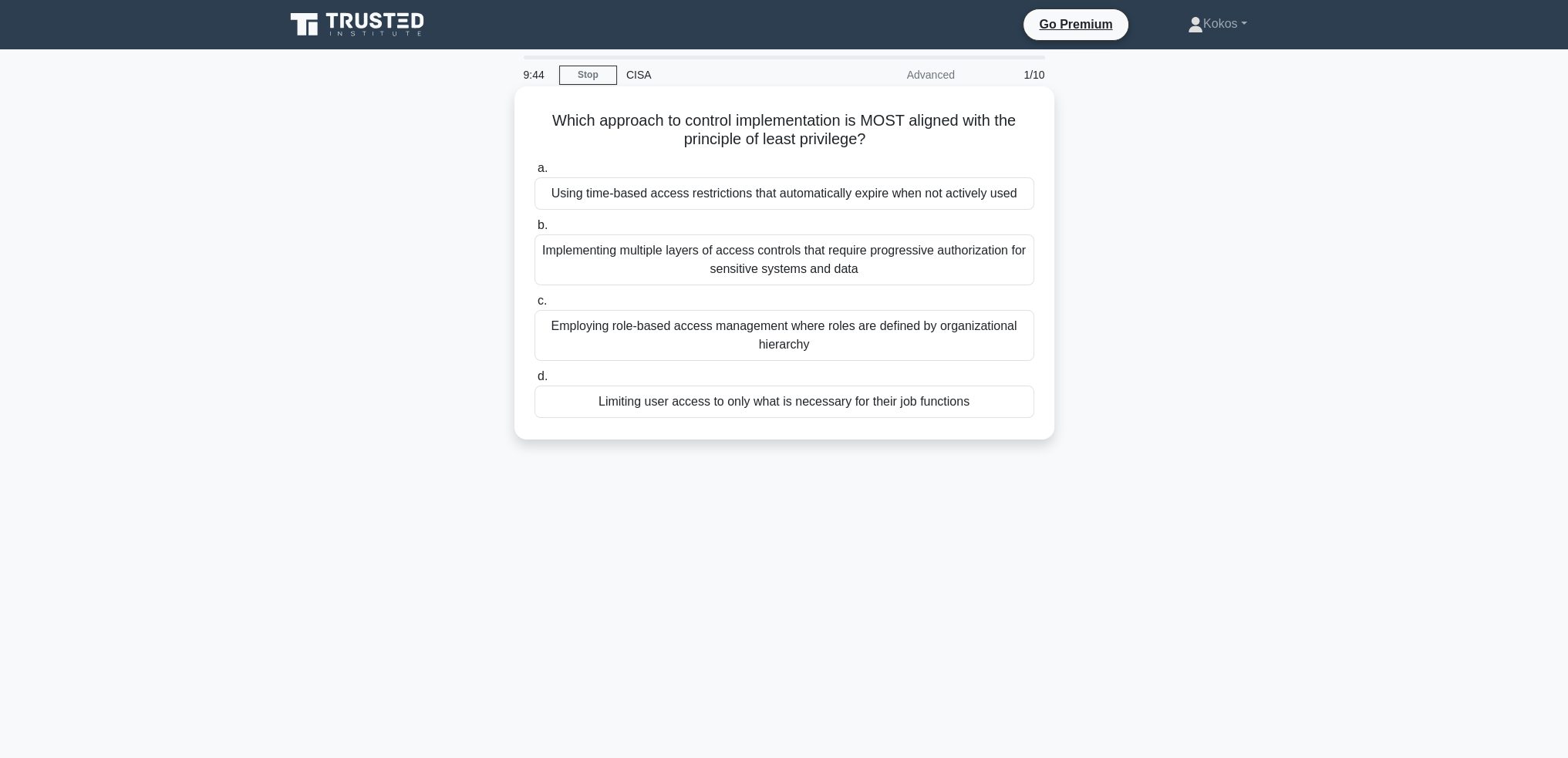
click at [741, 197] on div "Using time-based access restrictions that automatically expire when not activel…" at bounding box center [784, 193] width 499 height 33
click at [534, 173] on input "a. Using time-based access restrictions that automatically expire when not acti…" at bounding box center [534, 168] width 0 height 10
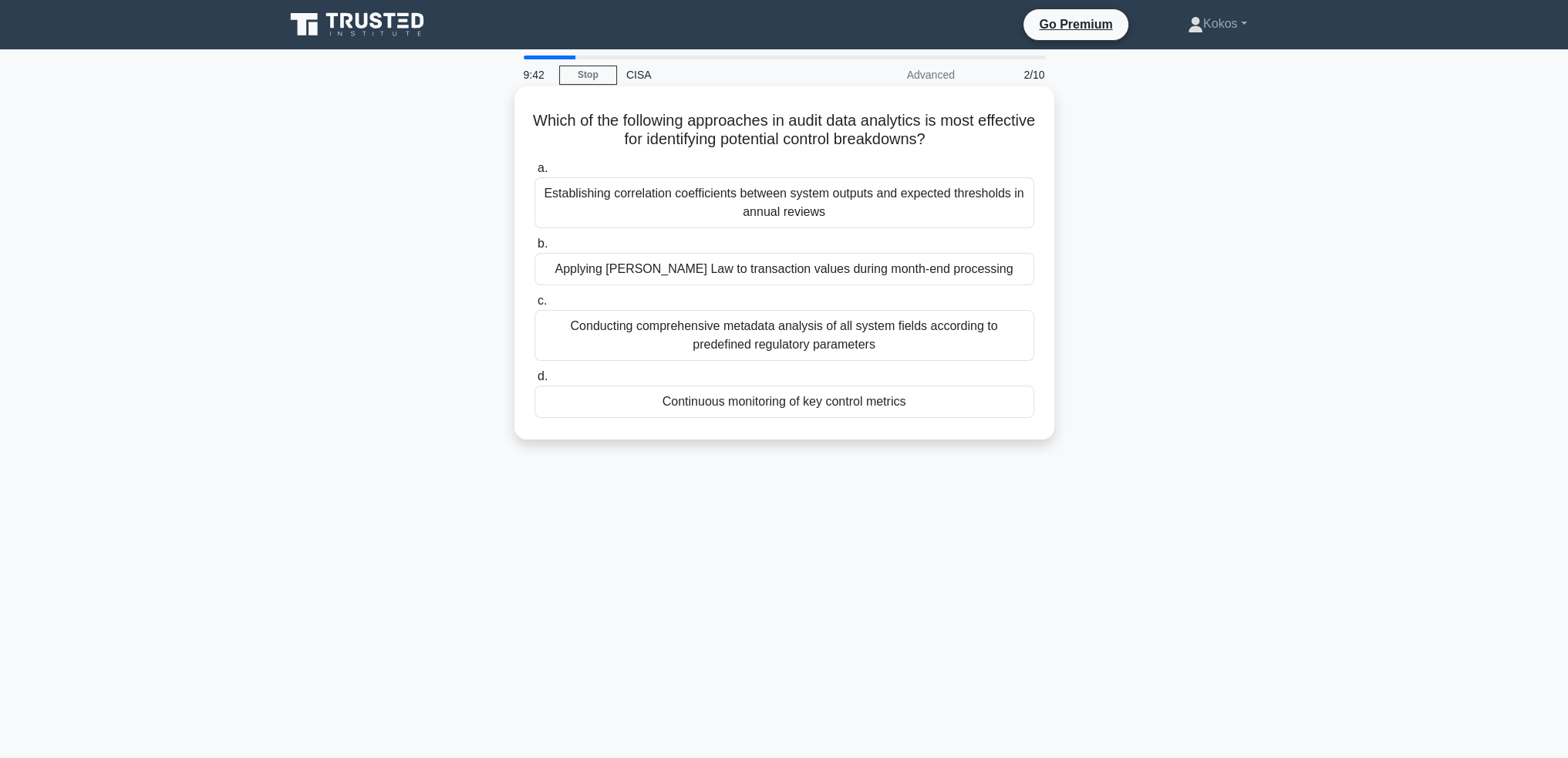
click at [734, 205] on div "Establishing correlation coefficients between system outputs and expected thres…" at bounding box center [784, 203] width 499 height 51
click at [534, 173] on input "a. Establishing correlation coefficients between system outputs and expected th…" at bounding box center [534, 168] width 0 height 10
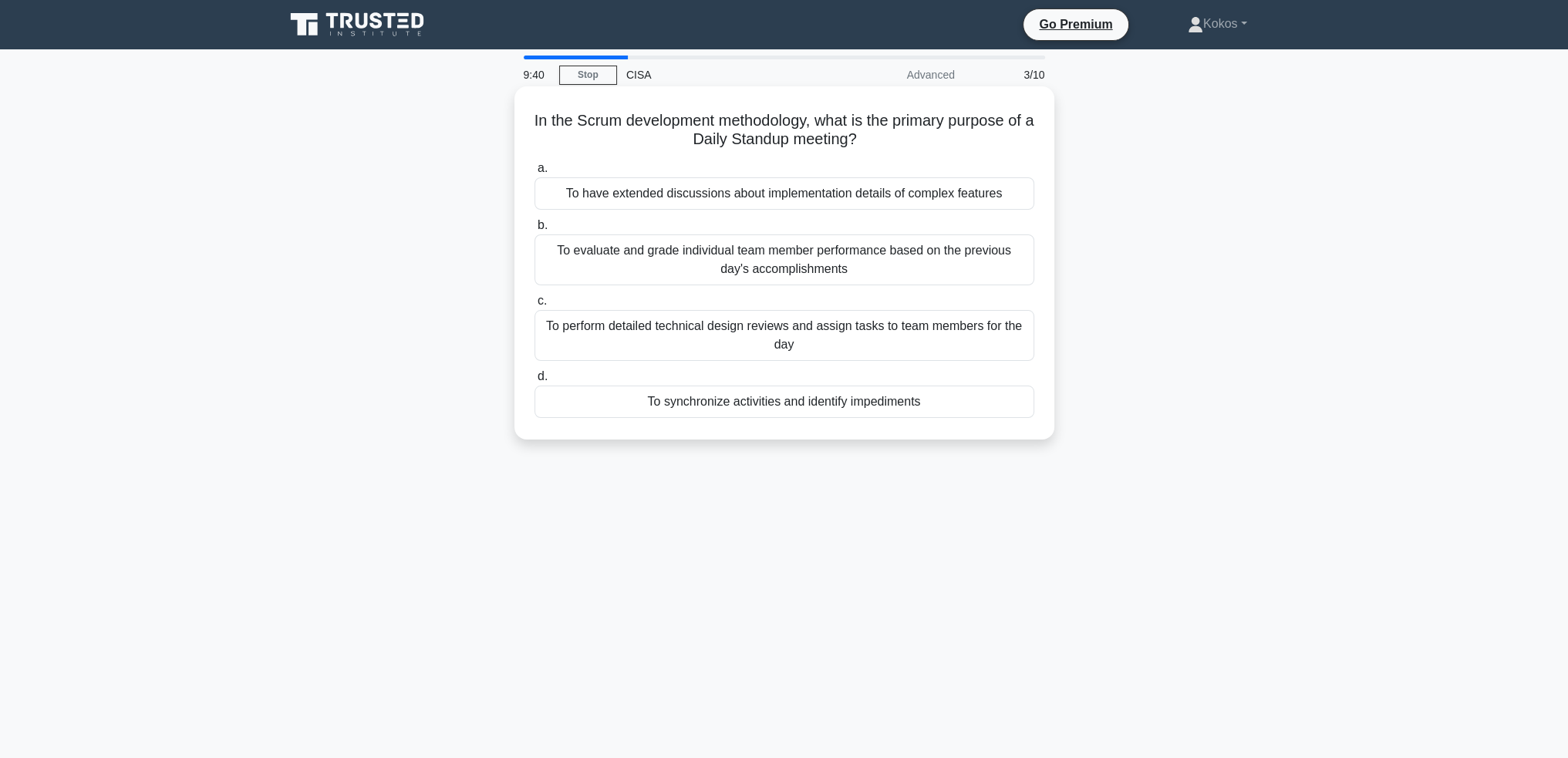
click at [734, 200] on div "To have extended discussions about implementation details of complex features" at bounding box center [784, 193] width 499 height 33
click at [534, 173] on input "a. To have extended discussions about implementation details of complex features" at bounding box center [534, 168] width 0 height 10
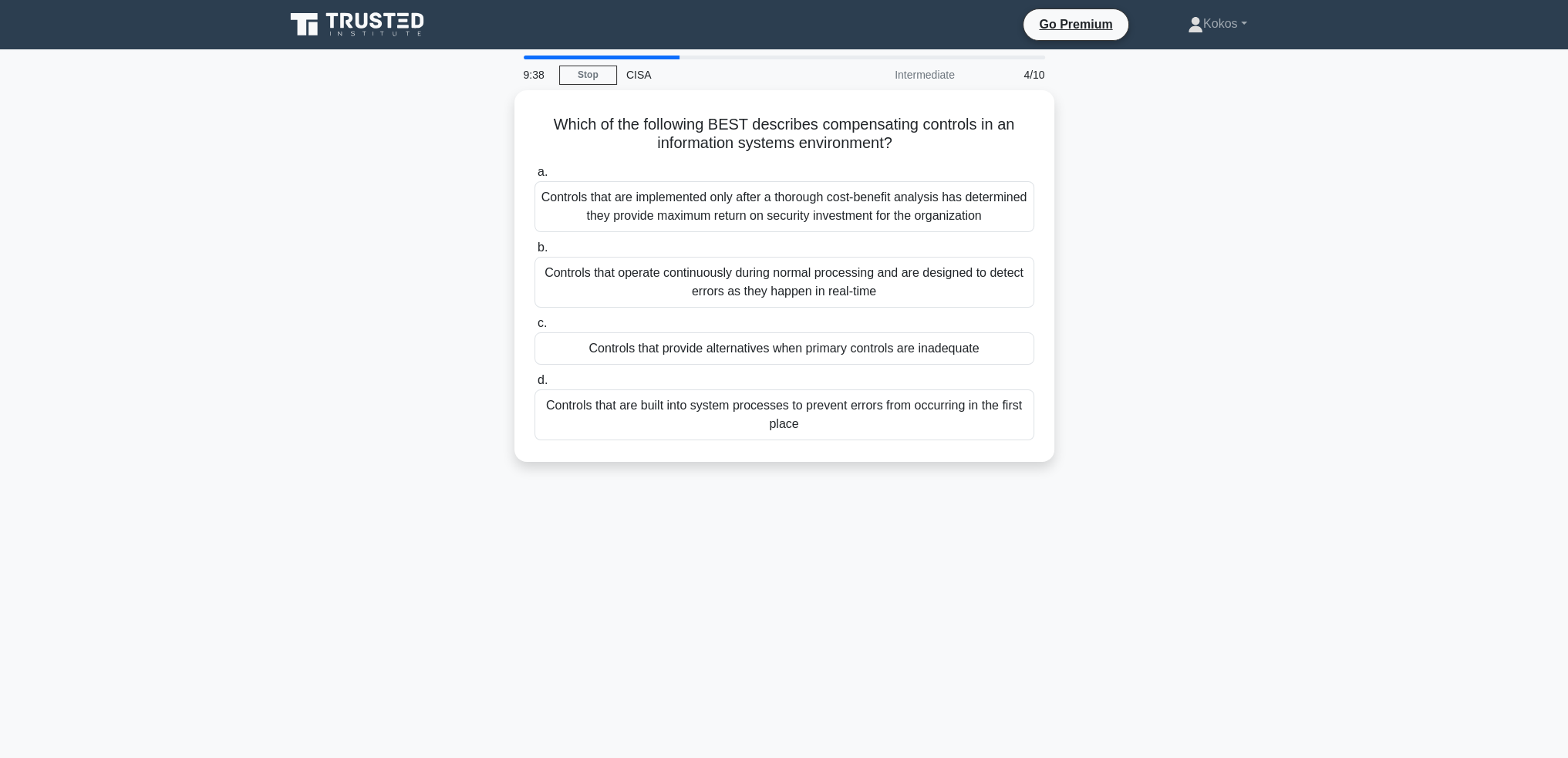
click at [734, 200] on div "Controls that are implemented only after a thorough cost-benefit analysis has d…" at bounding box center [784, 206] width 499 height 51
click at [534, 178] on input "a. Controls that are implemented only after a thorough cost-benefit analysis ha…" at bounding box center [534, 173] width 0 height 10
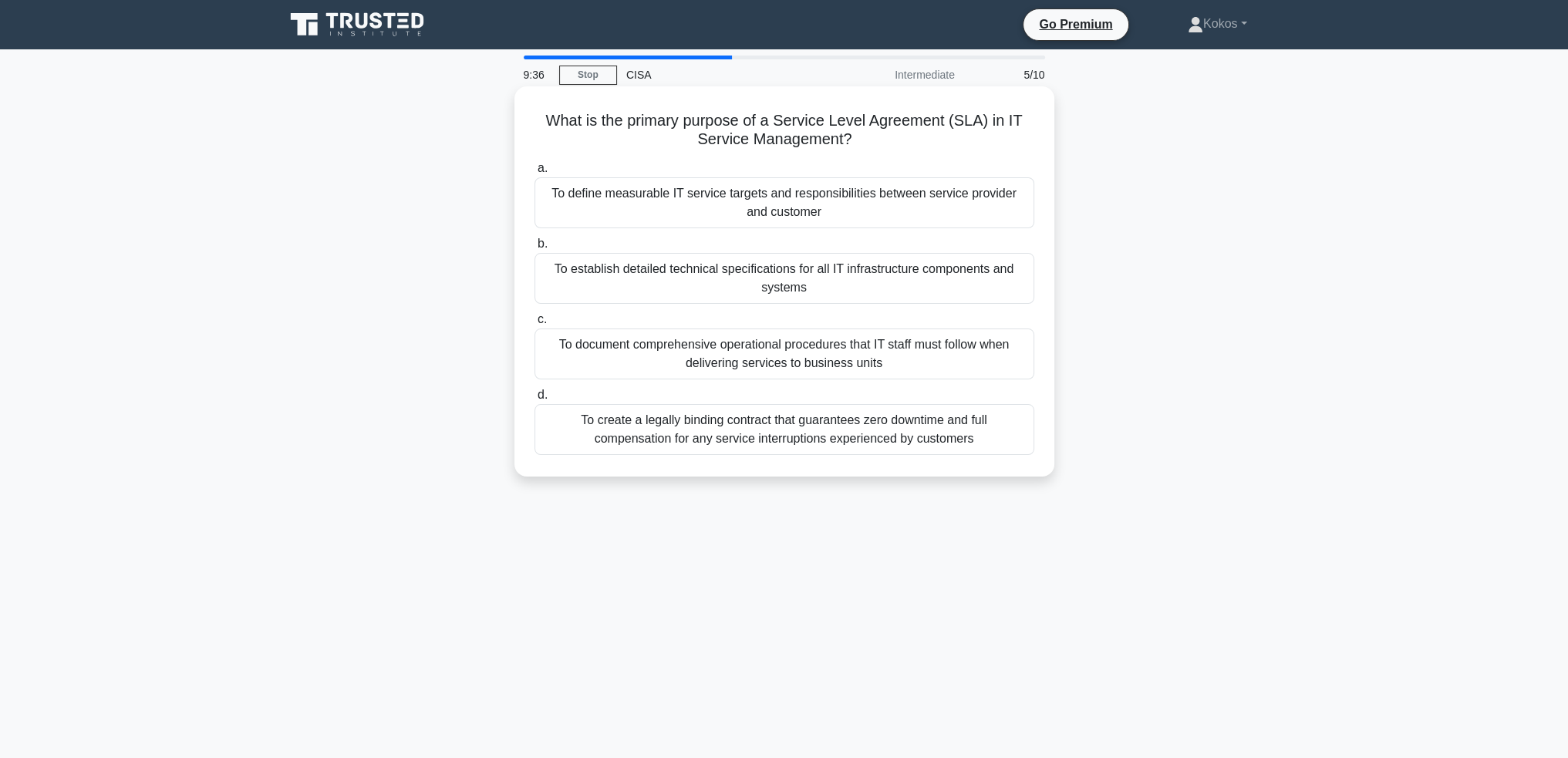
click at [789, 260] on div "To establish detailed technical specifications for all IT infrastructure compon…" at bounding box center [784, 278] width 499 height 51
click at [534, 249] on input "b. To establish detailed technical specifications for all IT infrastructure com…" at bounding box center [534, 244] width 0 height 10
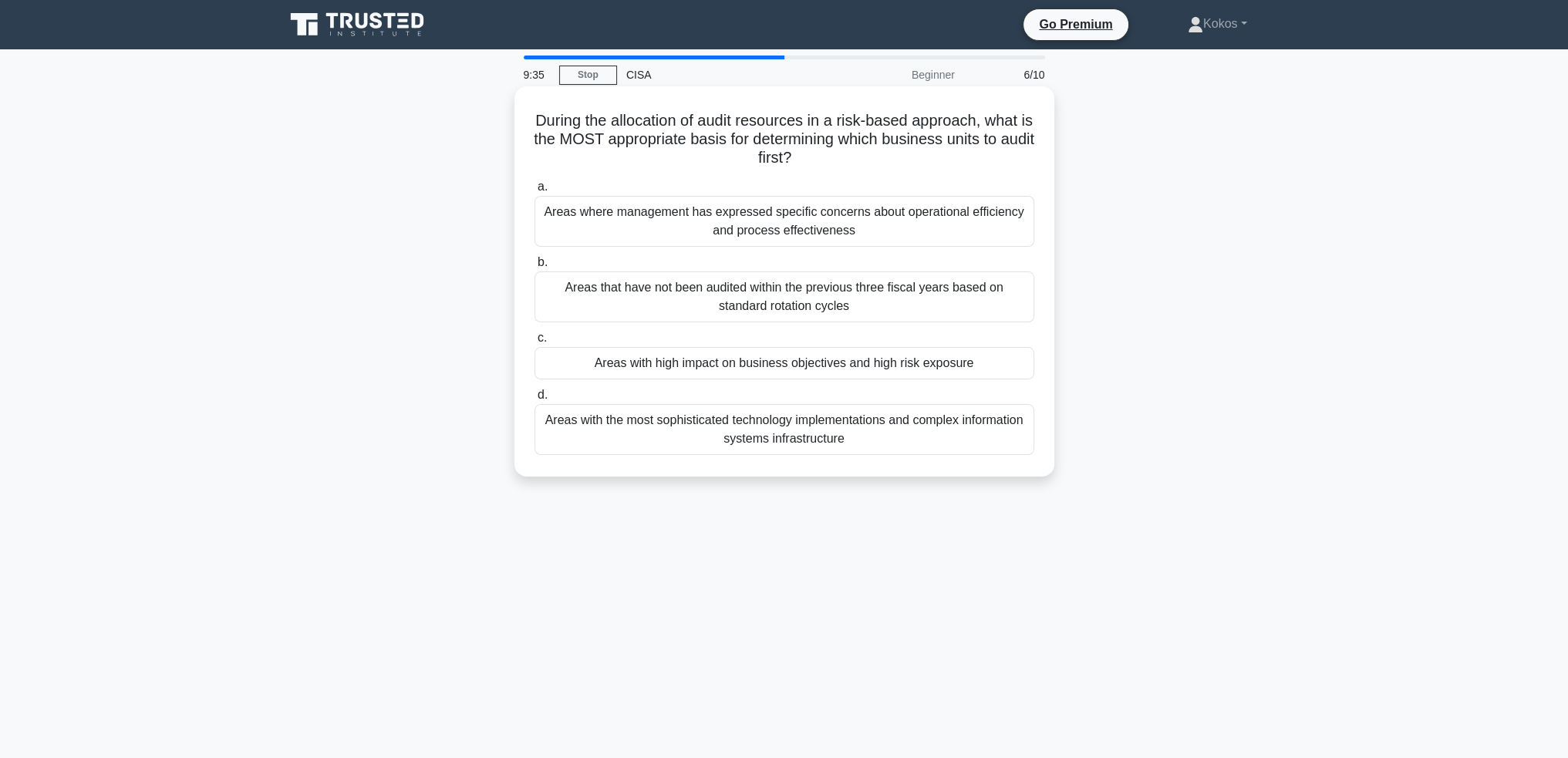
click at [804, 365] on div "Areas with high impact on business objectives and high risk exposure" at bounding box center [784, 363] width 499 height 33
click at [534, 344] on input "c. Areas with high impact on business objectives and high risk exposure" at bounding box center [534, 339] width 0 height 10
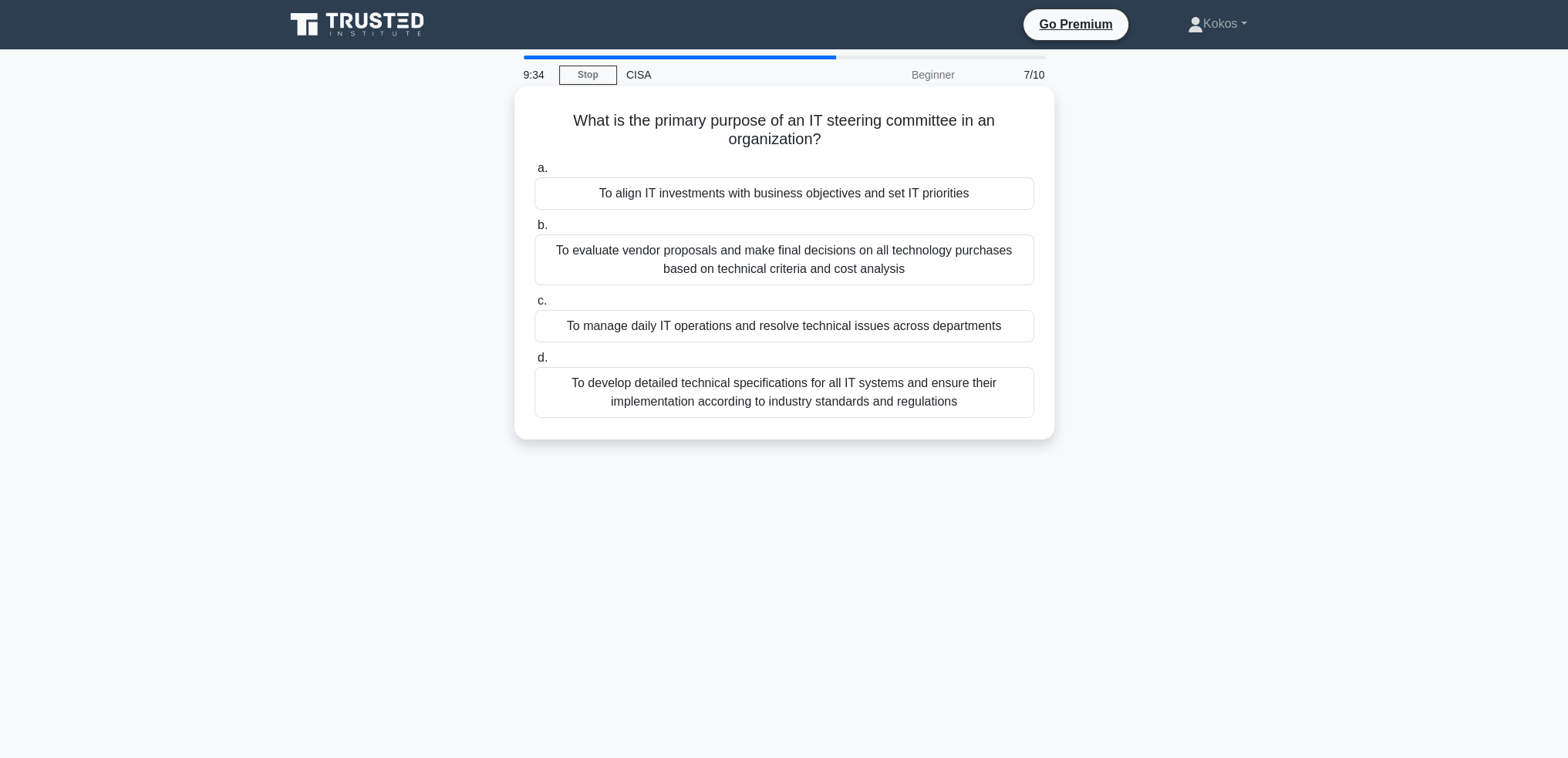
click at [810, 211] on div "a. To align IT investments with business objectives and set IT priorities b. c.…" at bounding box center [784, 289] width 518 height 265
click at [941, 73] on div "Beginner" at bounding box center [896, 74] width 135 height 31
click at [1030, 73] on div "7/10" at bounding box center [1009, 74] width 90 height 31
click at [779, 221] on label "b. To evaluate vendor proposals and make final decisions on all technology purc…" at bounding box center [784, 250] width 499 height 69
click at [534, 221] on input "b. To evaluate vendor proposals and make final decisions on all technology purc…" at bounding box center [534, 226] width 0 height 10
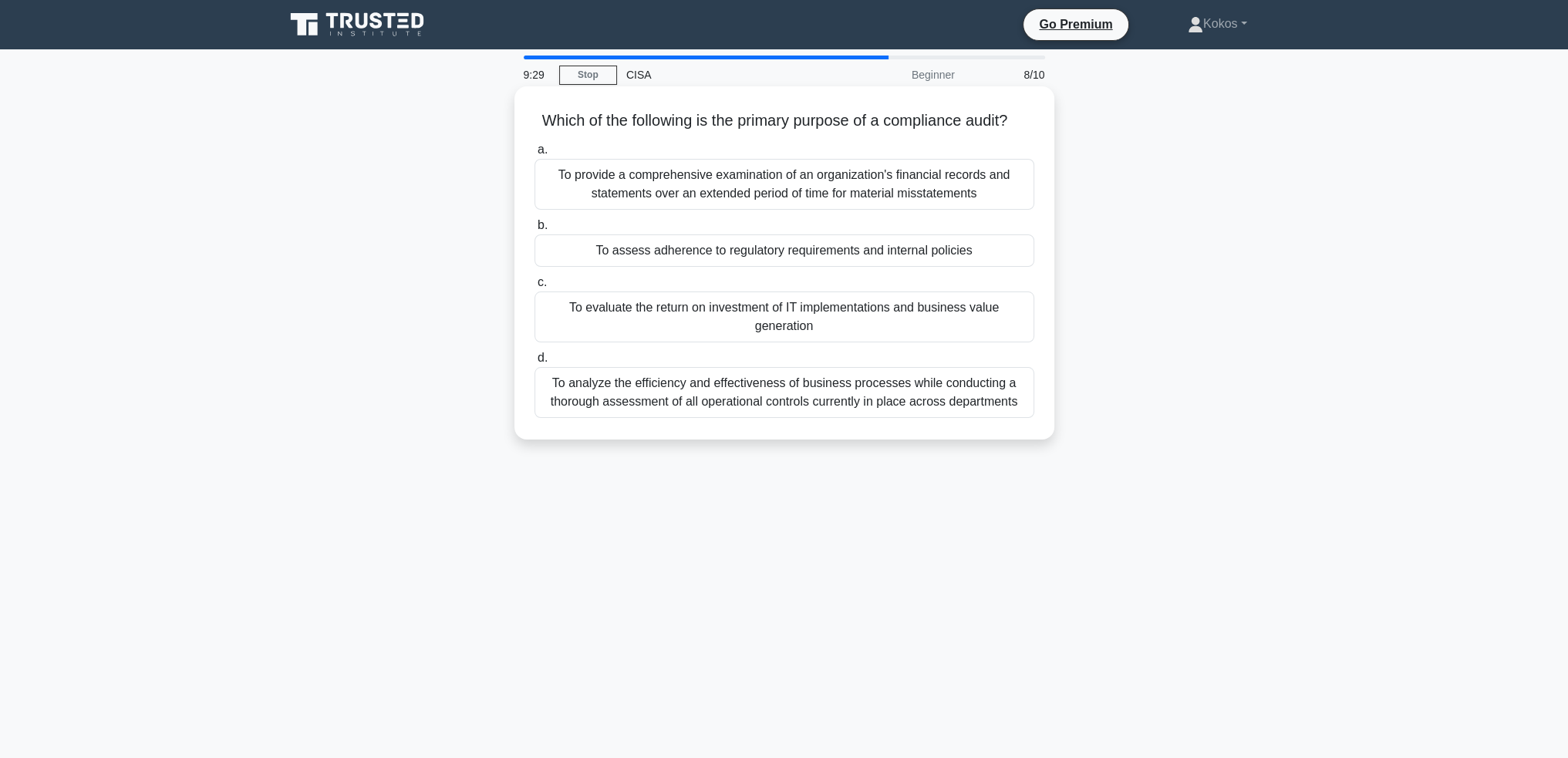
click at [796, 324] on div "To evaluate the return on investment of IT implementations and business value g…" at bounding box center [784, 317] width 499 height 51
click at [534, 288] on input "c. To evaluate the return on investment of IT implementations and business valu…" at bounding box center [534, 283] width 0 height 10
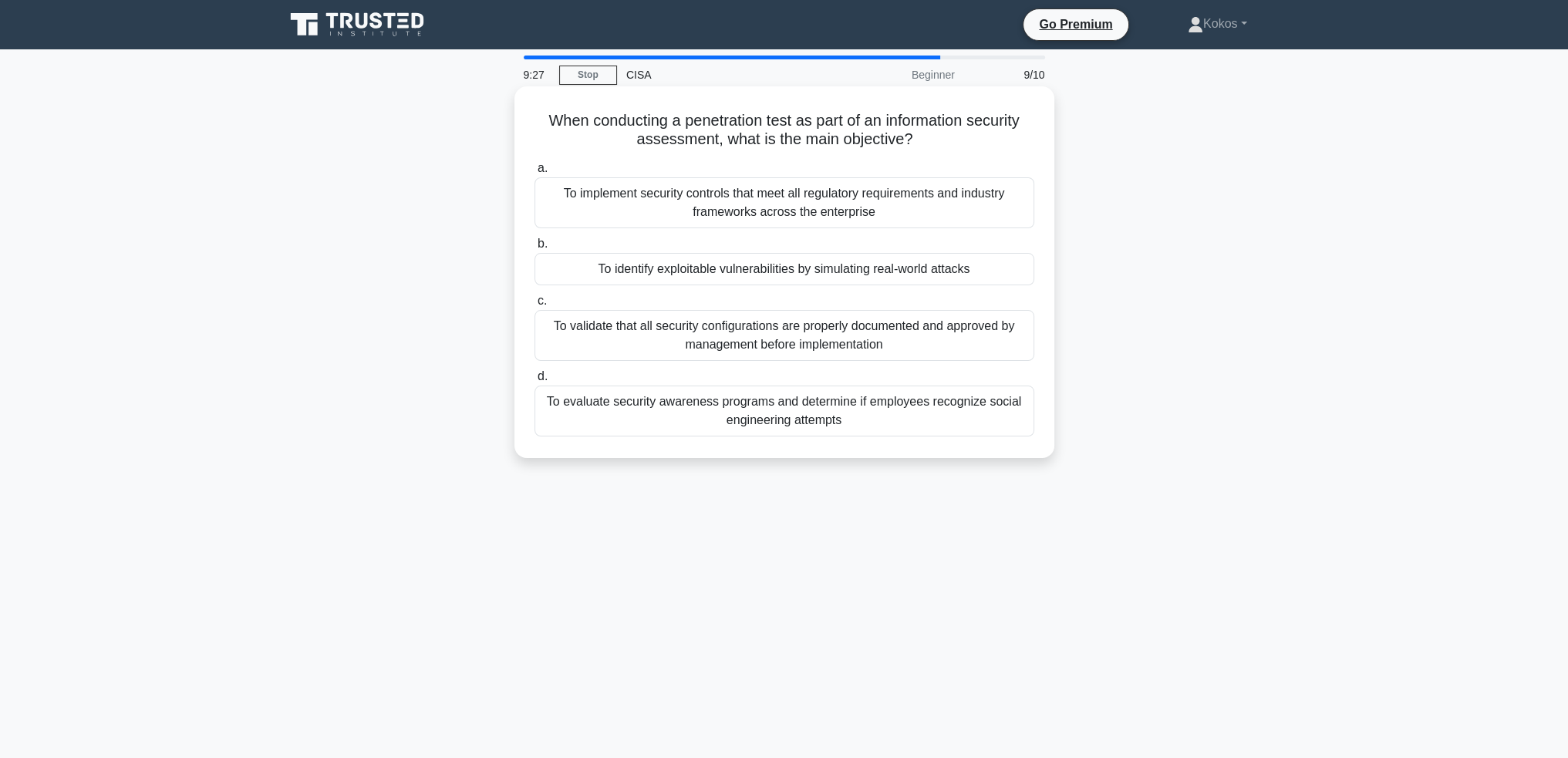
click at [814, 202] on div "To implement security controls that meet all regulatory requirements and indust…" at bounding box center [784, 203] width 499 height 51
click at [814, 333] on div "To validate that all security configurations are properly documented and approv…" at bounding box center [784, 335] width 499 height 51
click at [534, 306] on input "c. To validate that all security configurations are properly documented and app…" at bounding box center [534, 301] width 0 height 10
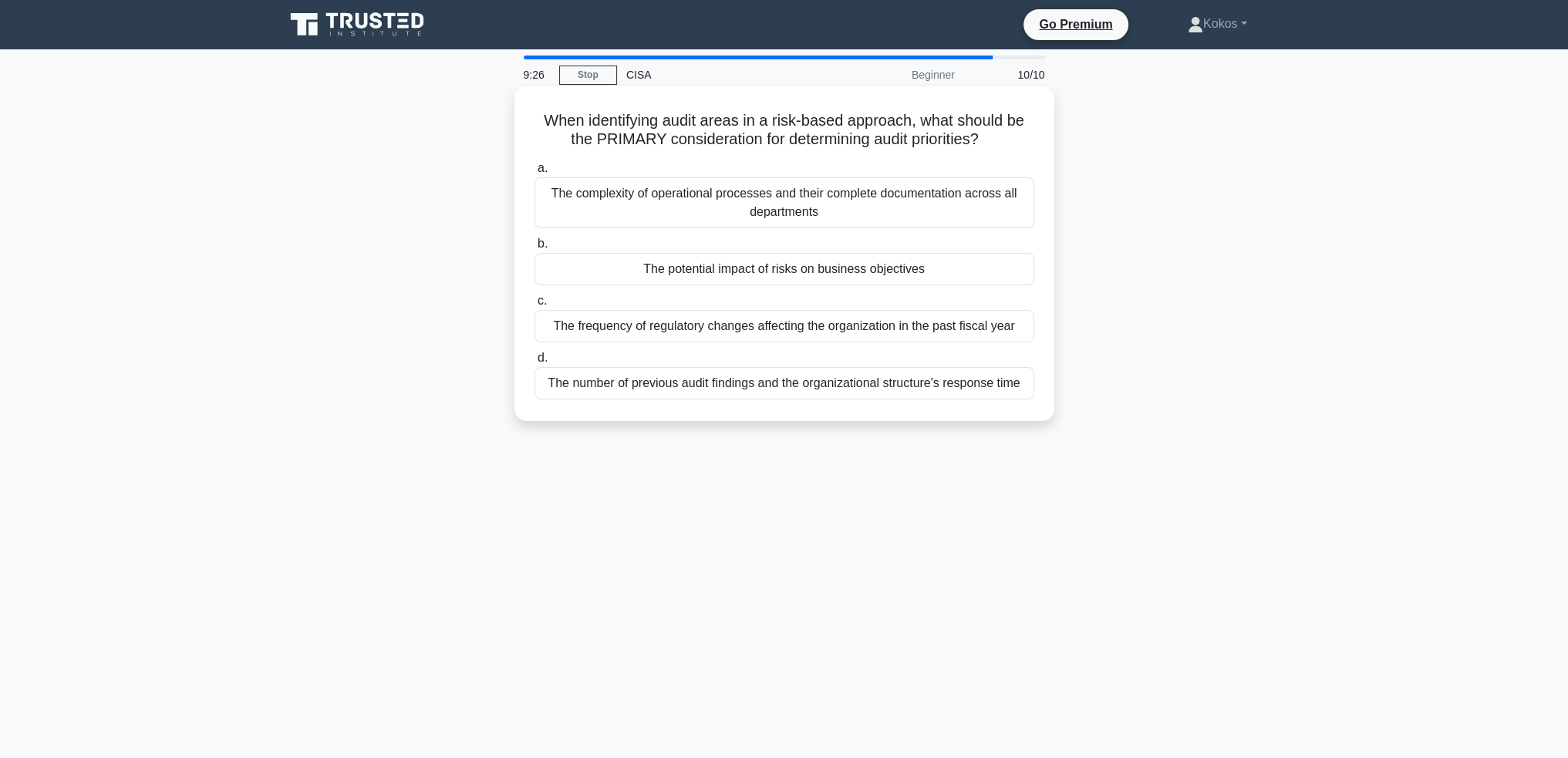
click at [818, 382] on div "The number of previous audit findings and the organizational structure's respon…" at bounding box center [784, 383] width 499 height 33
click at [534, 364] on input "d. The number of previous audit findings and the organizational structure's res…" at bounding box center [534, 359] width 0 height 10
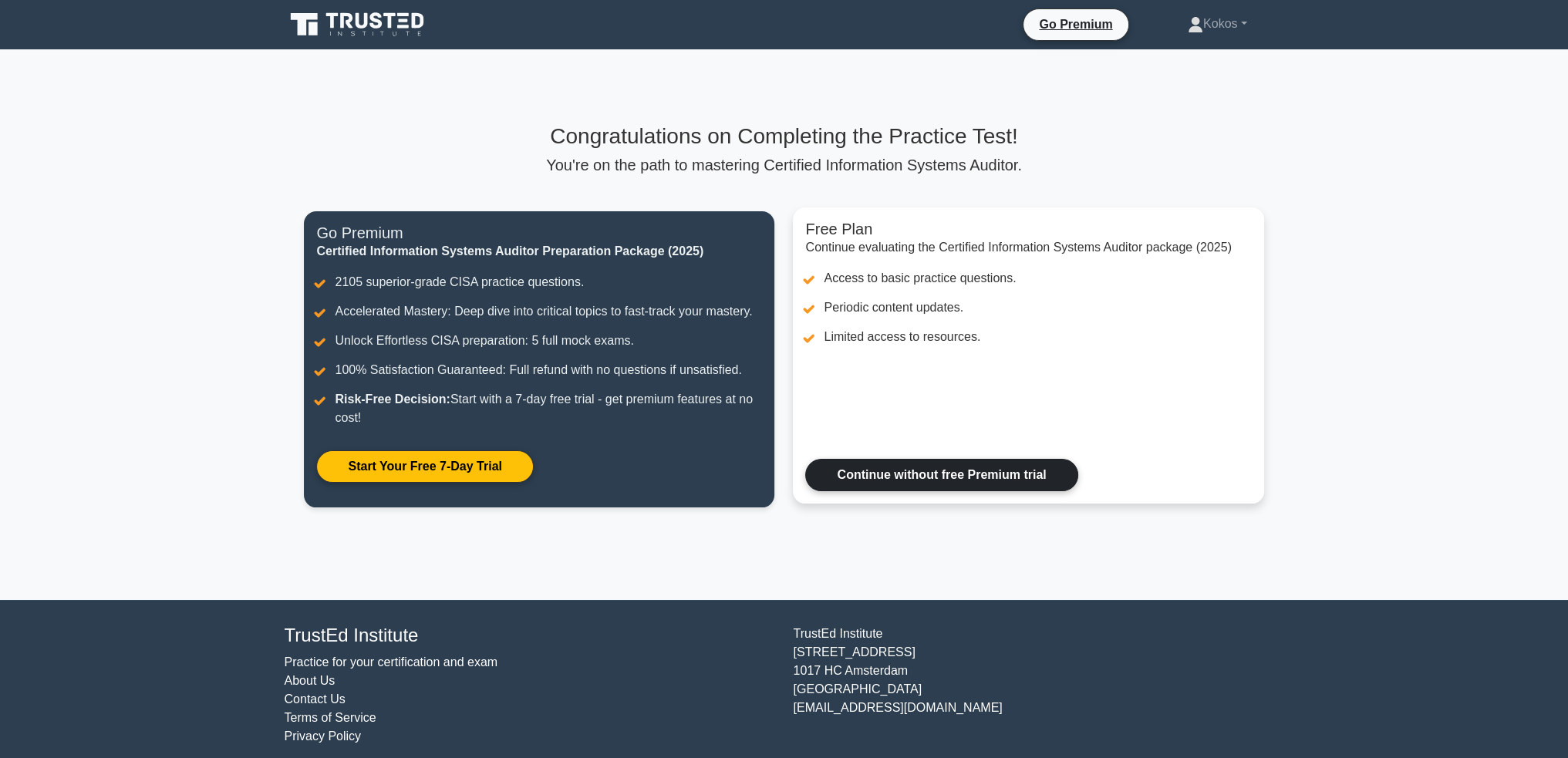
click at [928, 474] on link "Continue without free Premium trial" at bounding box center [941, 474] width 273 height 33
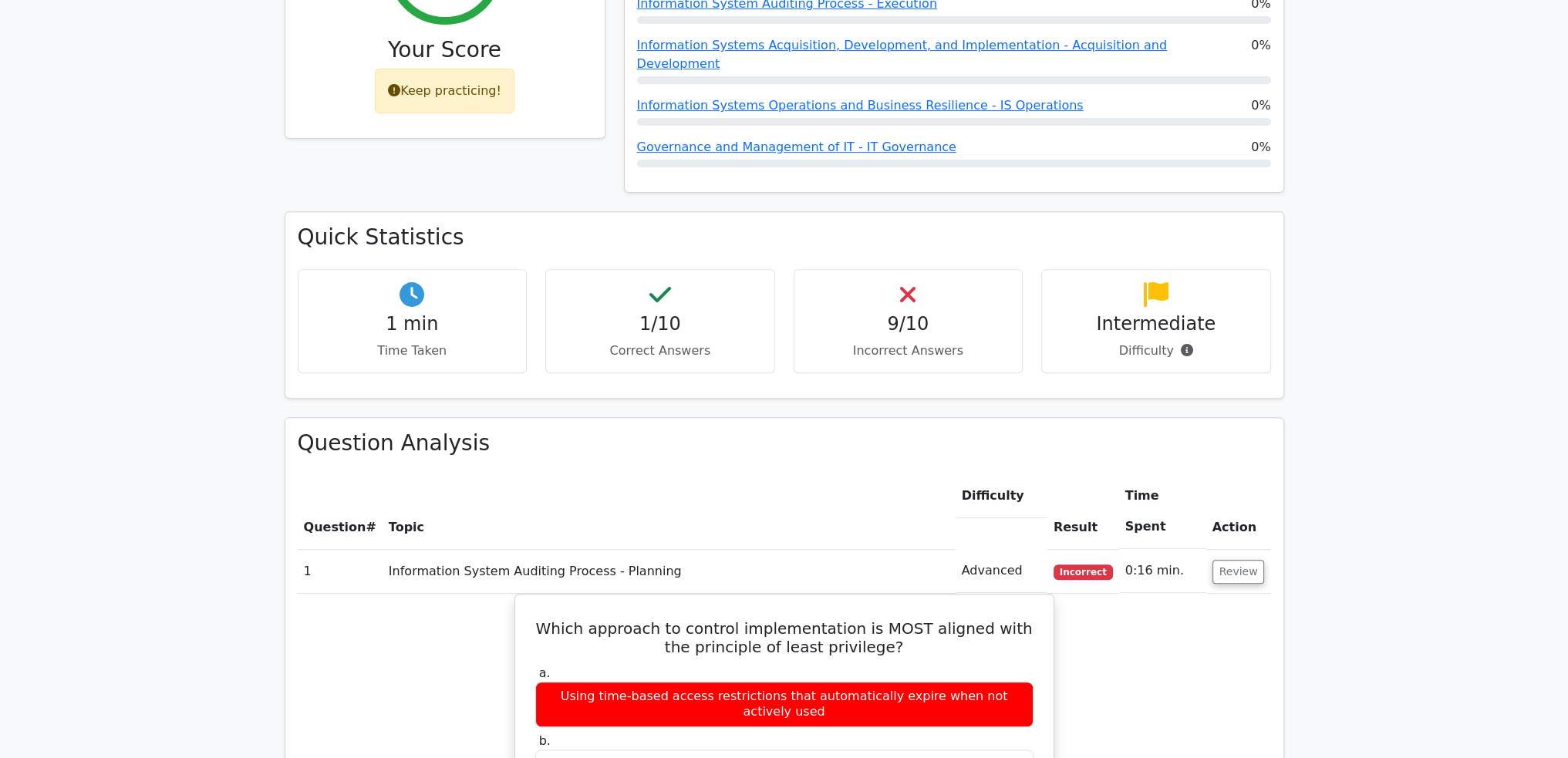
scroll to position [1003, 0]
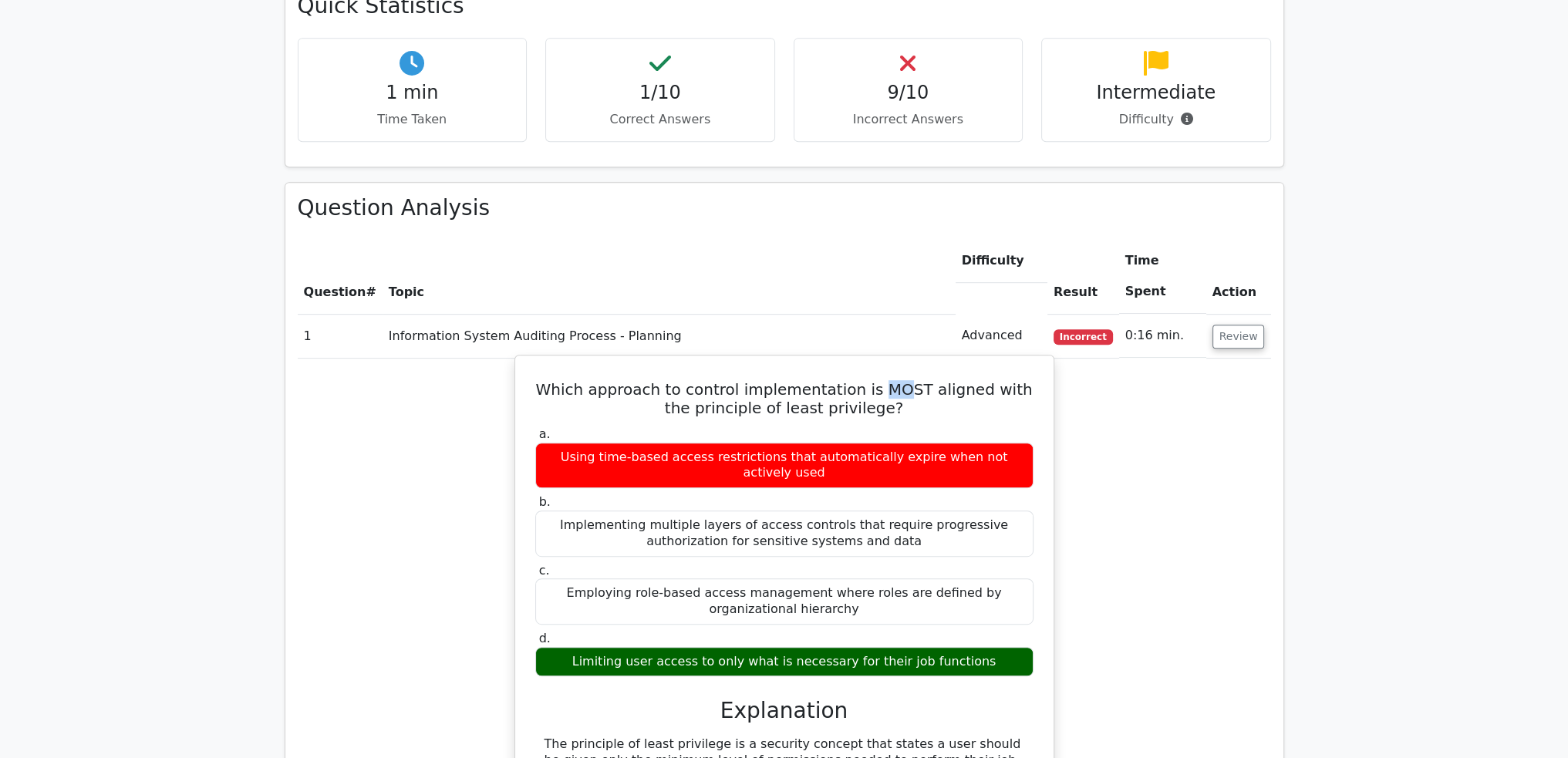
drag, startPoint x: 864, startPoint y: 274, endPoint x: 886, endPoint y: 273, distance: 22.0
click at [886, 380] on h5 "Which approach to control implementation is MOST aligned with the principle of …" at bounding box center [784, 399] width 501 height 37
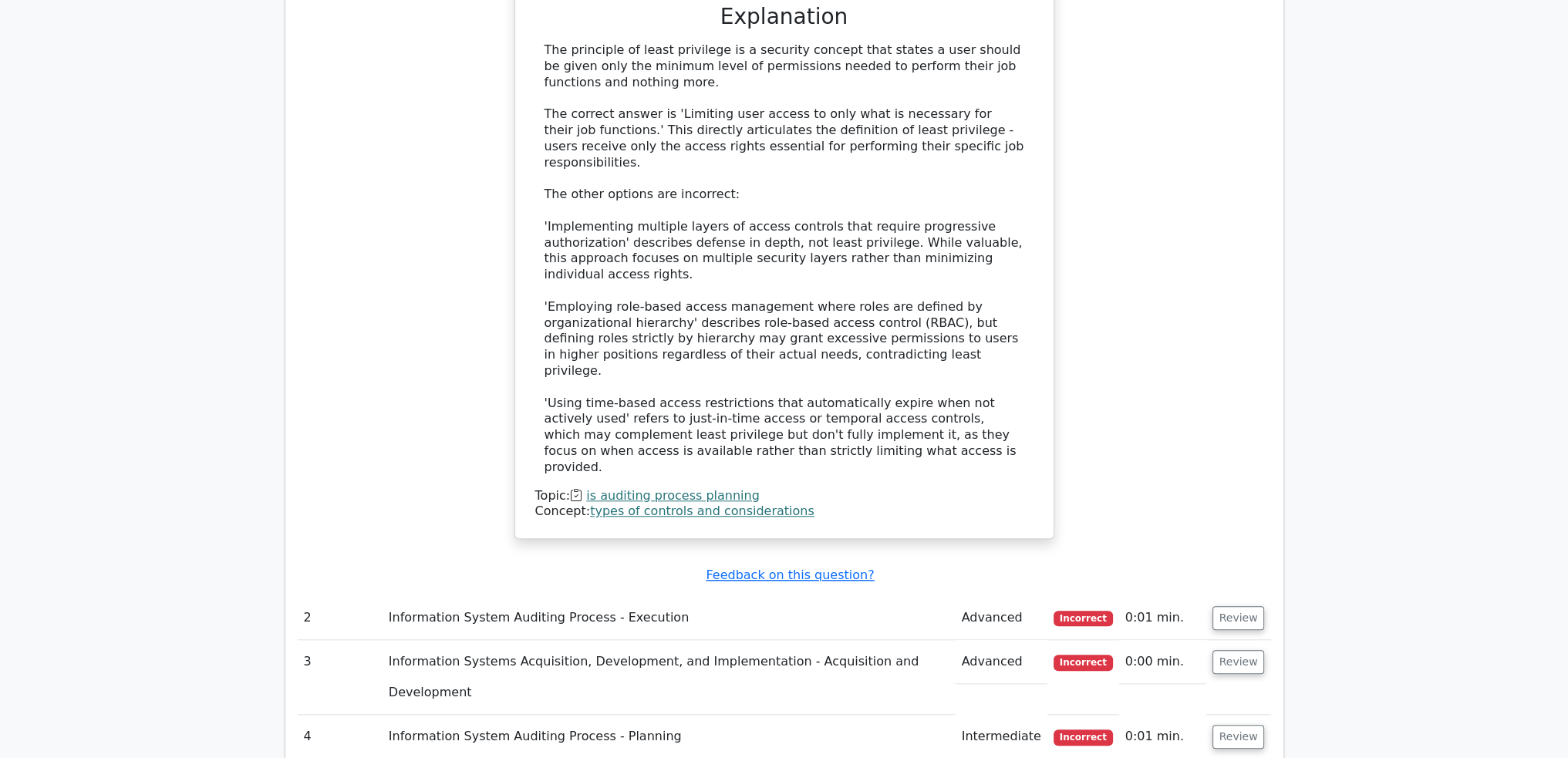
scroll to position [2005, 0]
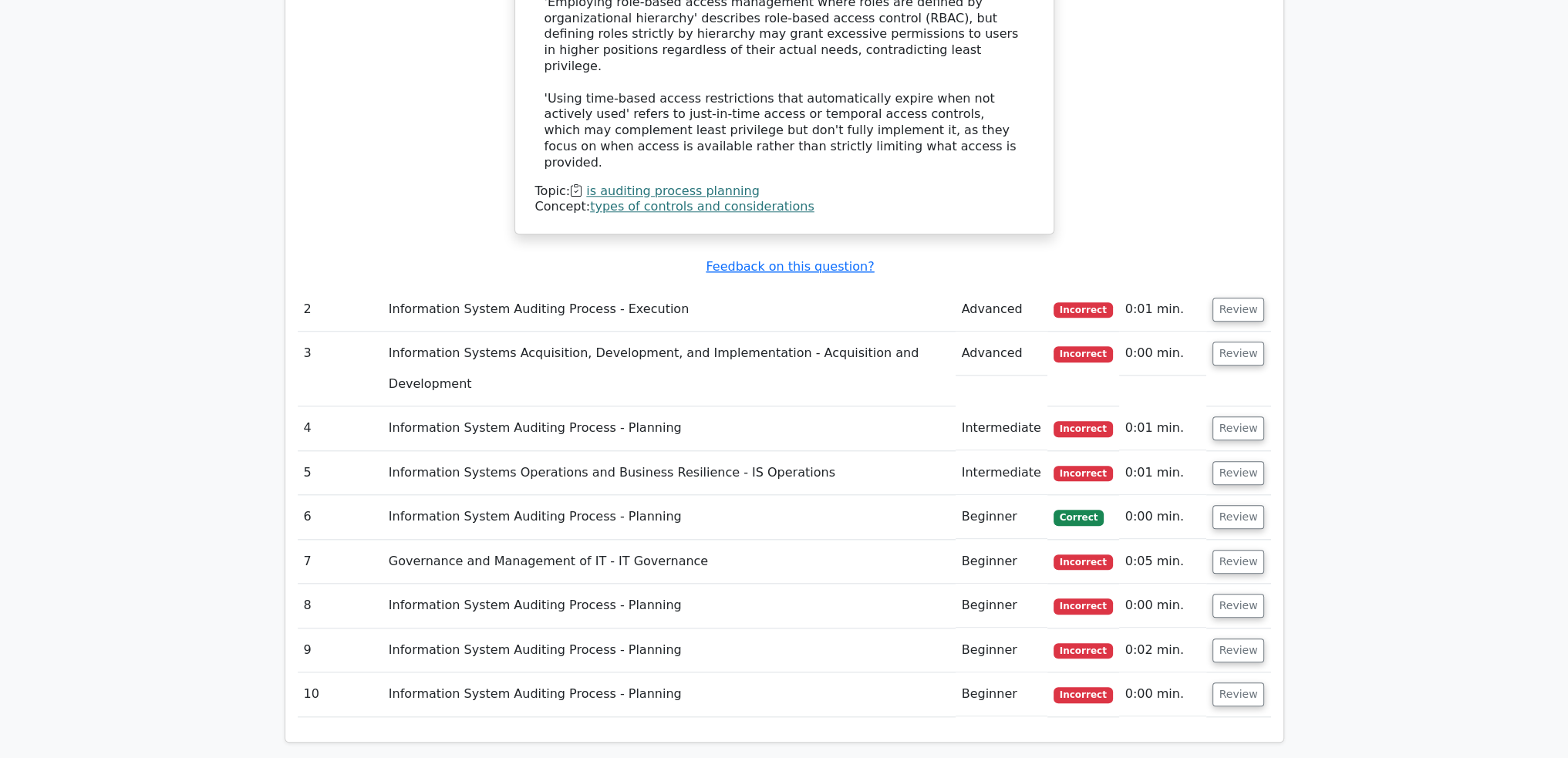
click at [564, 407] on td "Information System Auditing Process - Planning" at bounding box center [669, 429] width 573 height 44
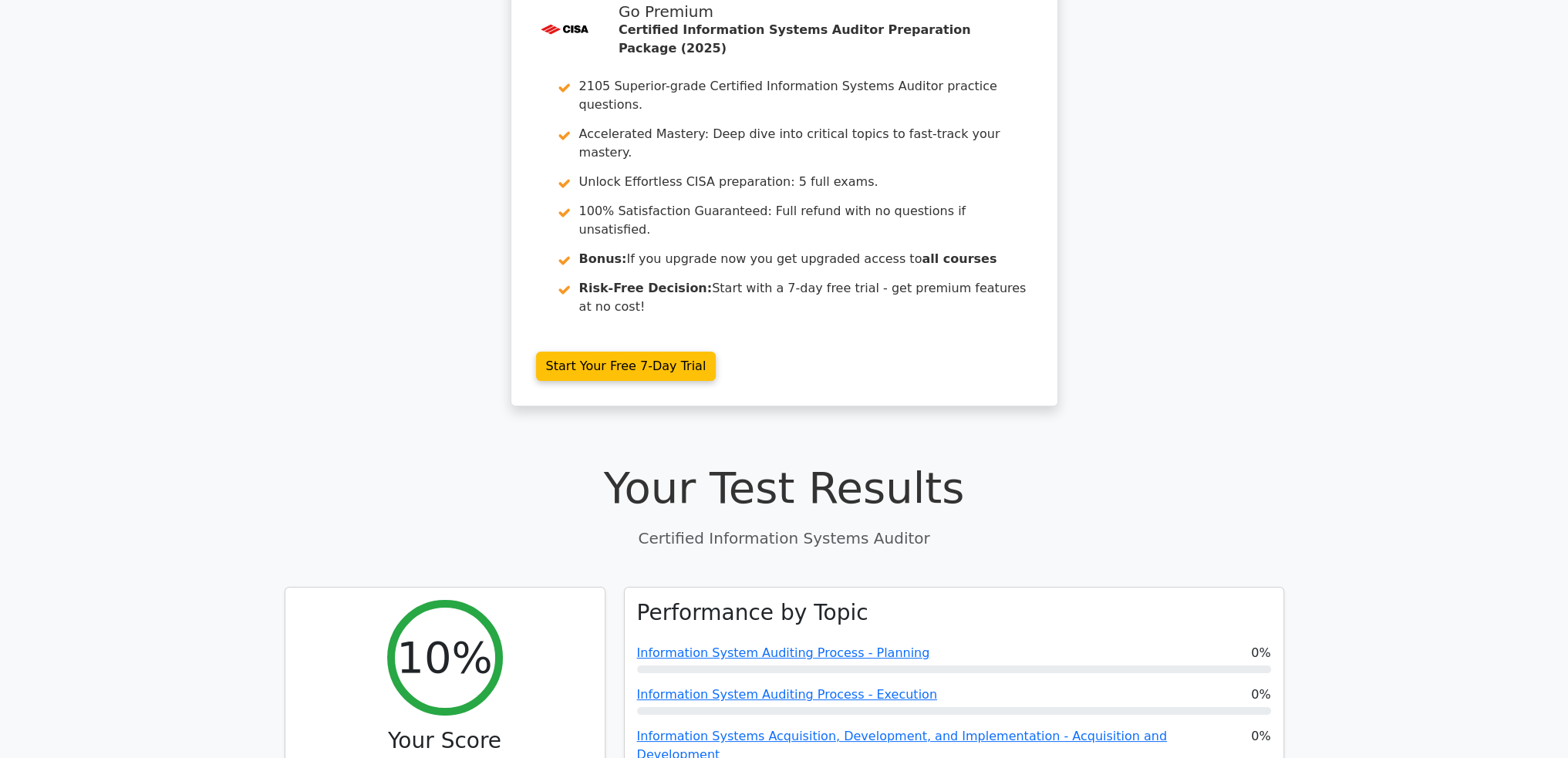
scroll to position [0, 0]
